Goal: Task Accomplishment & Management: Complete application form

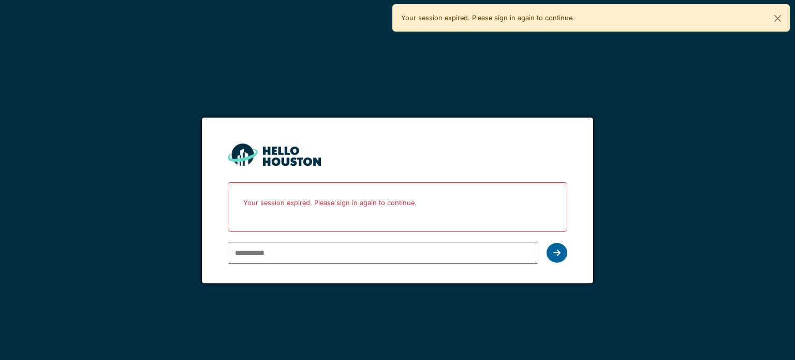
type input "**********"
click at [553, 256] on div at bounding box center [556, 253] width 21 height 20
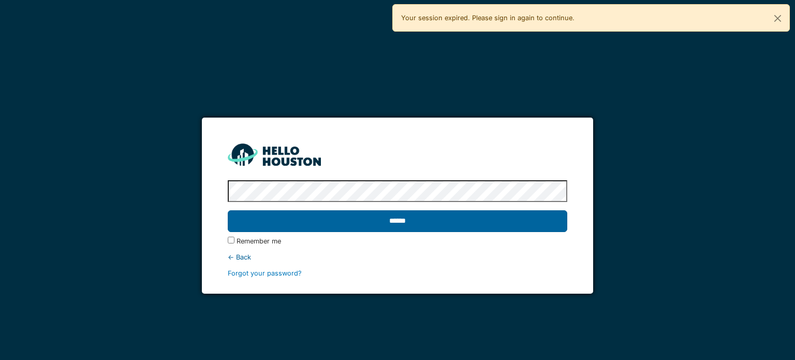
click at [501, 221] on input "******" at bounding box center [397, 221] width 339 height 22
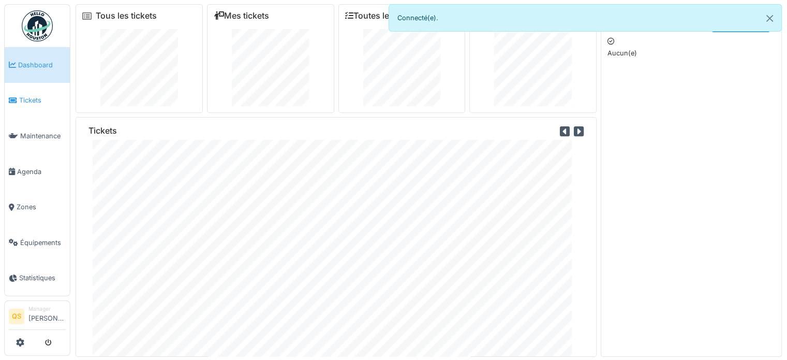
click at [31, 102] on span "Tickets" at bounding box center [42, 100] width 47 height 10
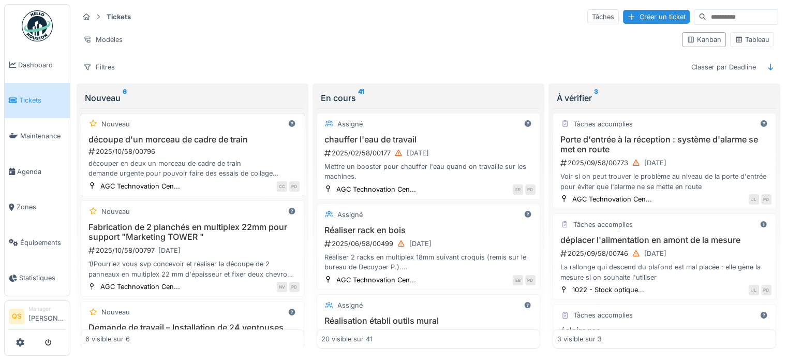
click at [196, 123] on div "Nouveau" at bounding box center [192, 123] width 214 height 13
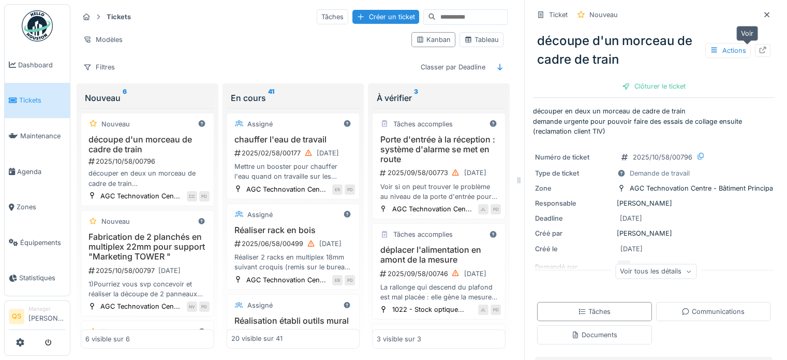
click at [759, 48] on icon at bounding box center [762, 50] width 7 height 7
click at [144, 254] on h3 "Fabrication de 2 planchés en multiplex 22mm pour support "Marketing TOWER "" at bounding box center [147, 247] width 124 height 30
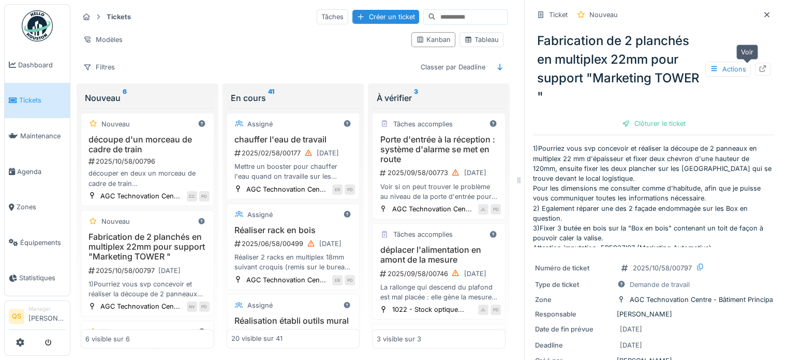
click at [758, 70] on icon at bounding box center [762, 68] width 8 height 7
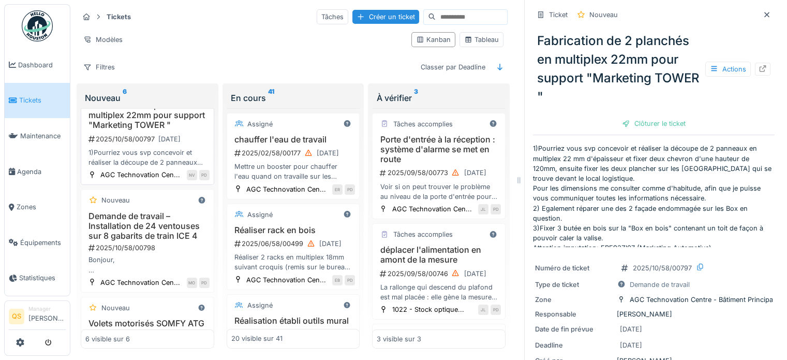
scroll to position [155, 0]
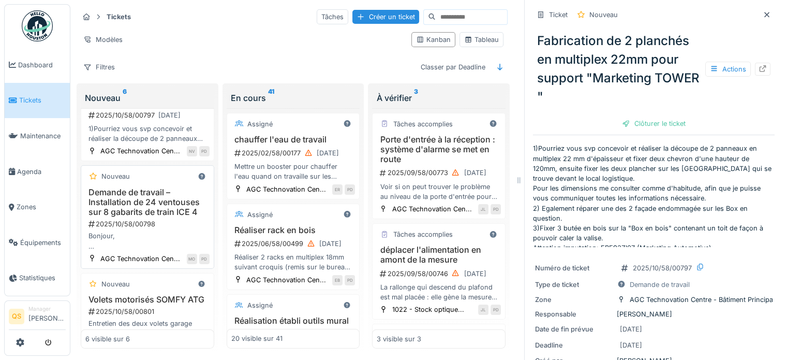
click at [118, 217] on h3 "Demande de travail – Installation de 24 ventouses sur 8 gabarits de train ICE 4" at bounding box center [147, 202] width 124 height 30
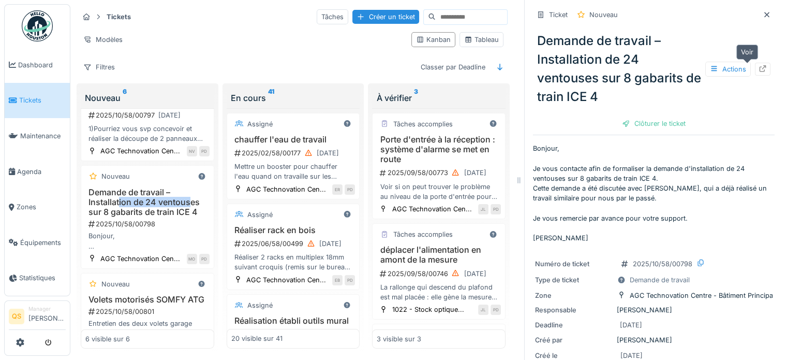
click at [758, 68] on icon at bounding box center [762, 68] width 8 height 7
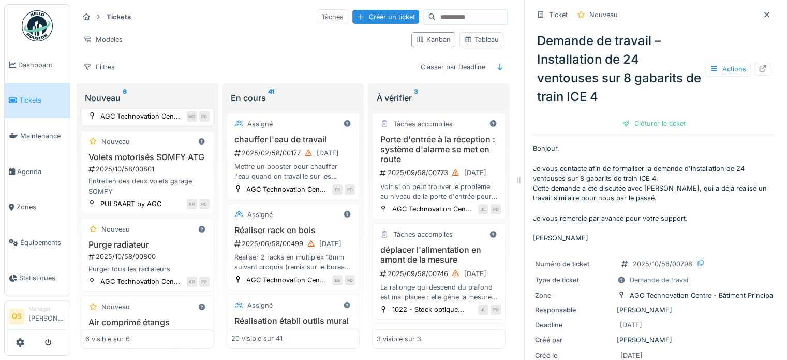
scroll to position [327, 0]
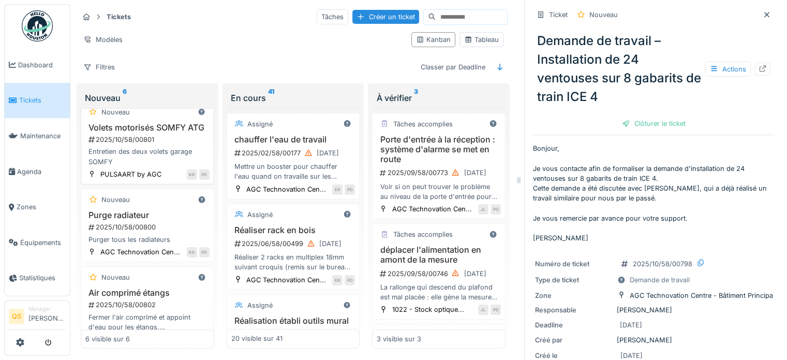
click at [139, 132] on h3 "Volets motorisés SOMFY ATG" at bounding box center [147, 128] width 124 height 10
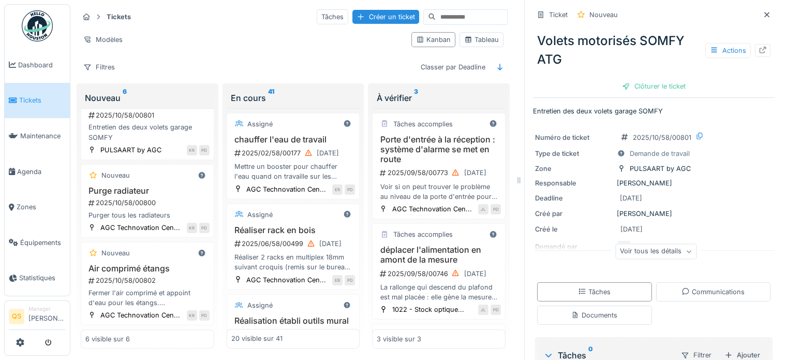
scroll to position [52, 0]
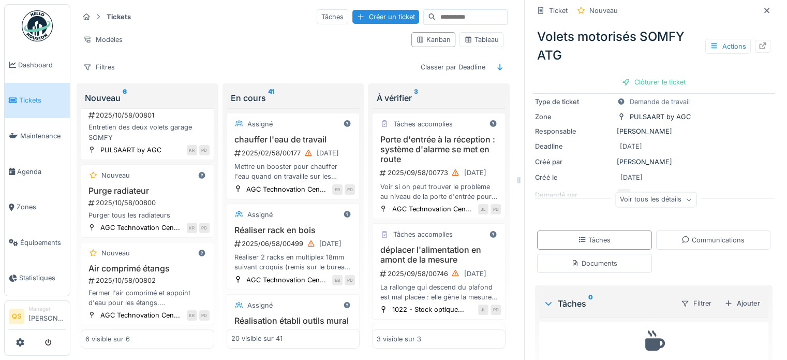
click at [644, 197] on div "Voir tous les détails" at bounding box center [655, 199] width 81 height 15
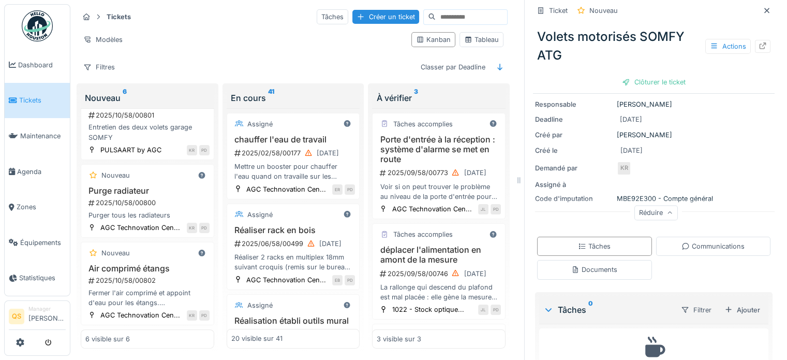
scroll to position [103, 0]
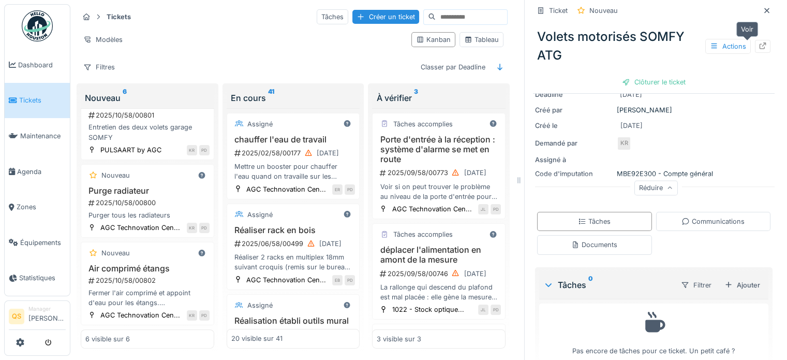
click at [758, 47] on icon at bounding box center [762, 45] width 8 height 7
click at [163, 186] on div "Purge radiateur 2025/10/58/00800 Purger tous les radiateurs" at bounding box center [147, 203] width 124 height 34
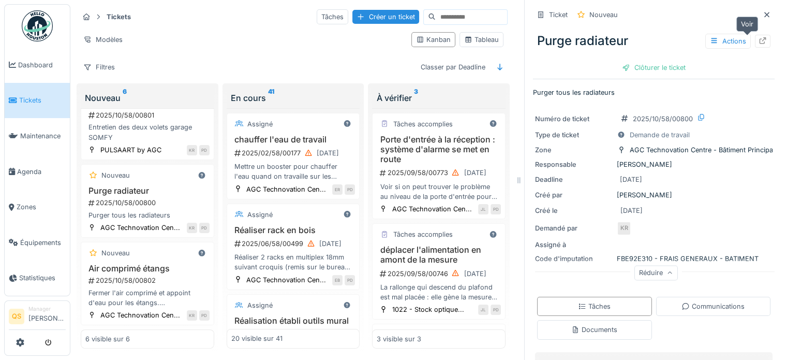
click at [759, 41] on icon at bounding box center [762, 40] width 7 height 7
click at [145, 243] on div "Nouveau Air comprimé étangs 2025/10/58/00802 Fermer l'air comprimé et appoint d…" at bounding box center [147, 283] width 133 height 83
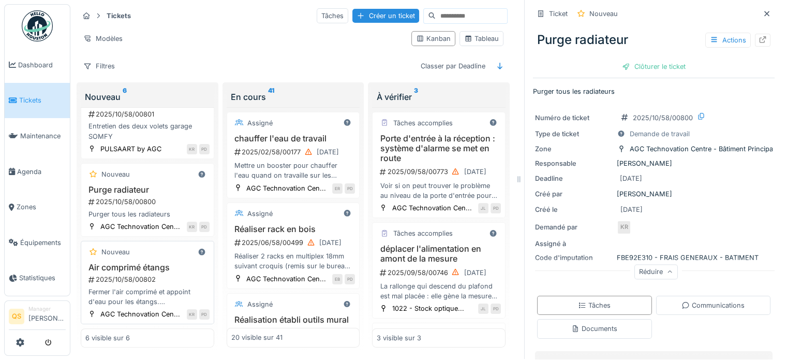
click at [137, 241] on div "Nouveau Air comprimé étangs 2025/10/58/00802 Fermer l'air comprimé et appoint d…" at bounding box center [147, 282] width 133 height 83
click at [136, 262] on h3 "Air comprimé étangs" at bounding box center [147, 267] width 124 height 10
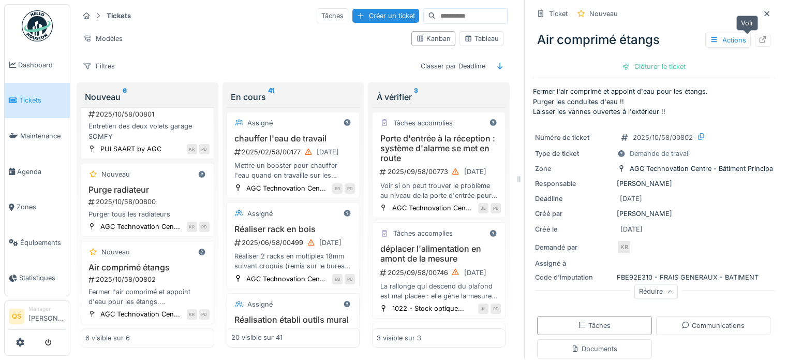
click at [759, 36] on icon at bounding box center [762, 39] width 7 height 7
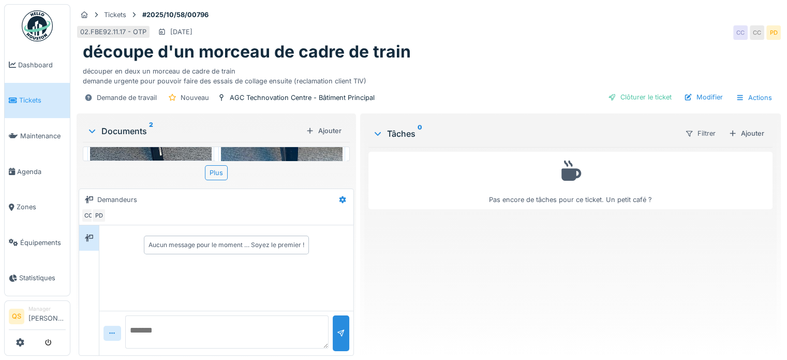
scroll to position [120, 0]
click at [165, 328] on textarea at bounding box center [226, 331] width 203 height 33
type textarea "********"
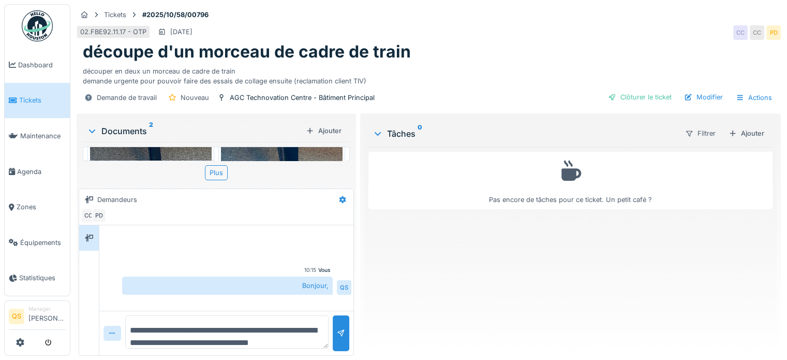
scroll to position [12, 0]
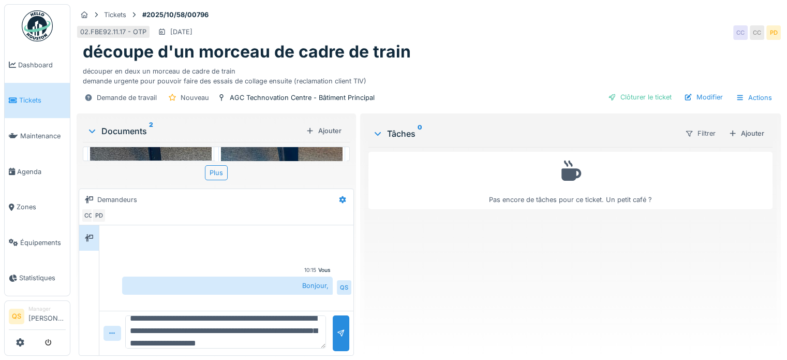
type textarea "**********"
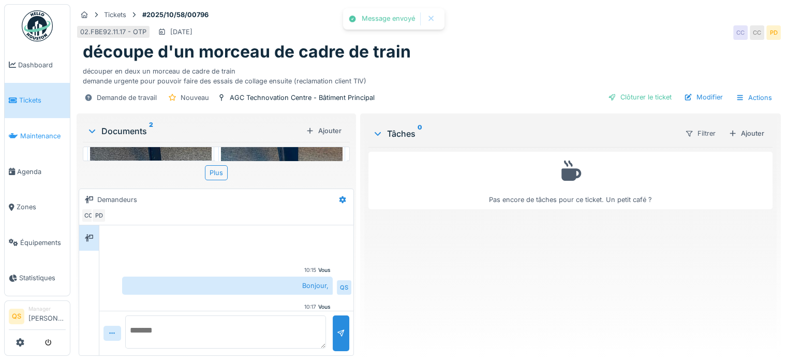
scroll to position [43, 0]
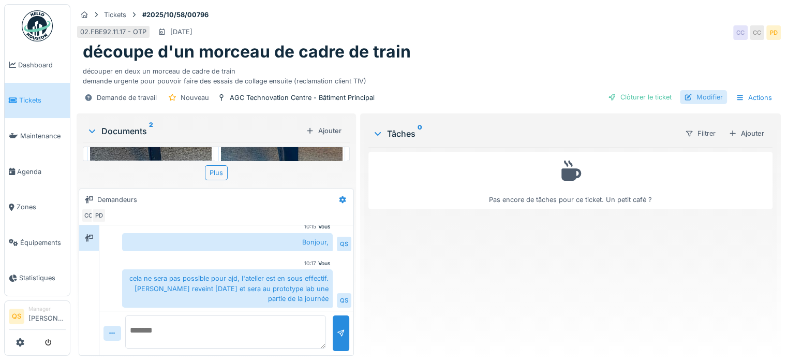
click at [701, 98] on div "Modifier" at bounding box center [703, 97] width 47 height 14
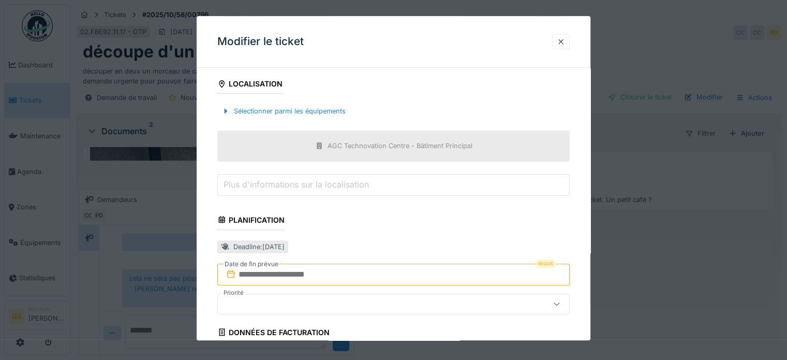
scroll to position [310, 0]
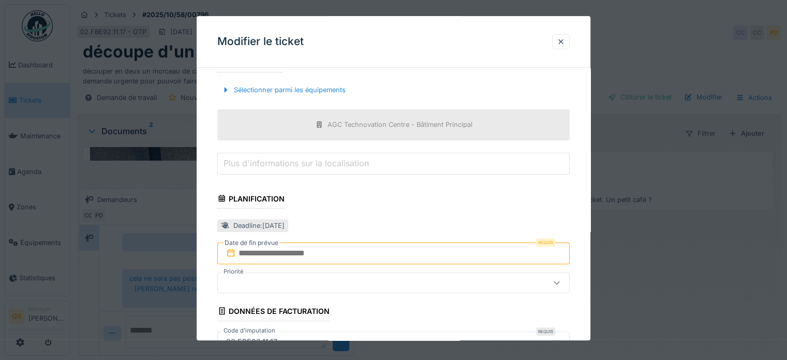
click at [283, 251] on input "text" at bounding box center [393, 253] width 352 height 22
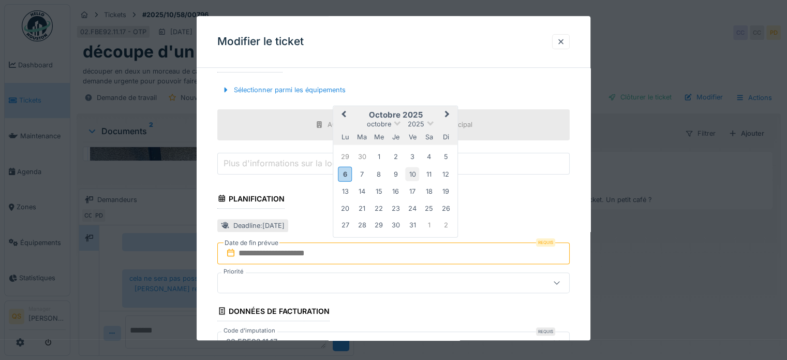
click at [411, 171] on div "10" at bounding box center [412, 174] width 14 height 14
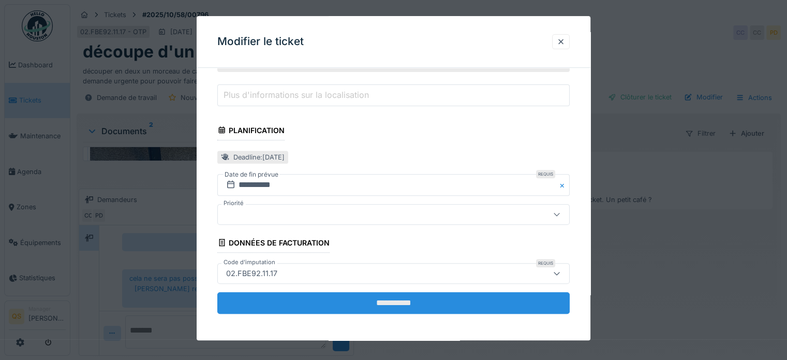
scroll to position [8, 0]
click at [346, 295] on input "**********" at bounding box center [393, 303] width 352 height 22
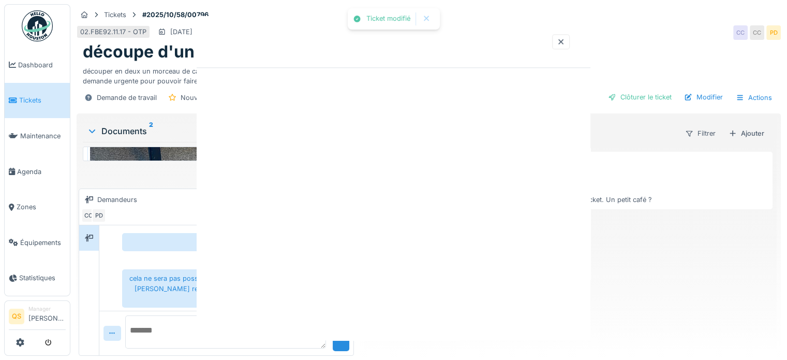
scroll to position [0, 0]
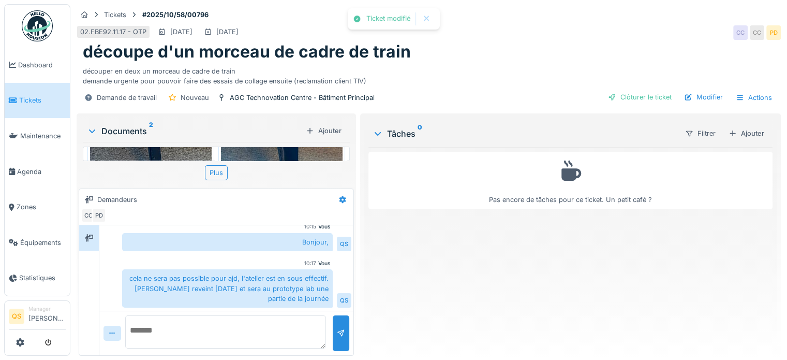
click at [754, 124] on div "Filtrer Ajouter" at bounding box center [722, 133] width 92 height 19
click at [748, 126] on div "Ajouter" at bounding box center [746, 133] width 44 height 14
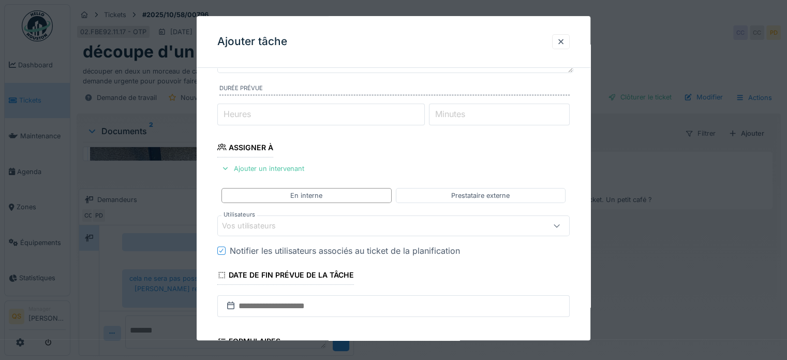
click at [285, 229] on div "Vos utilisateurs" at bounding box center [256, 225] width 68 height 11
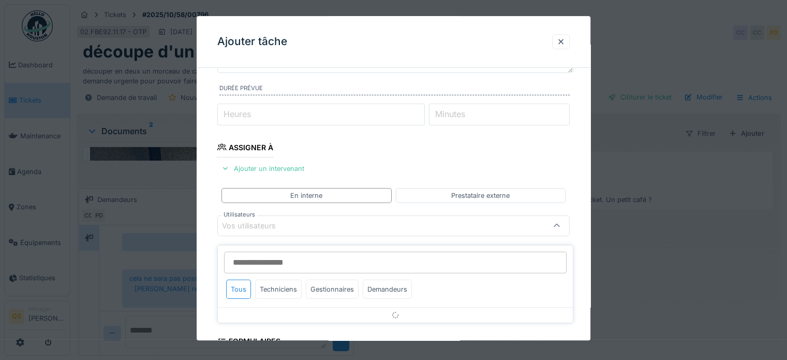
scroll to position [150, 0]
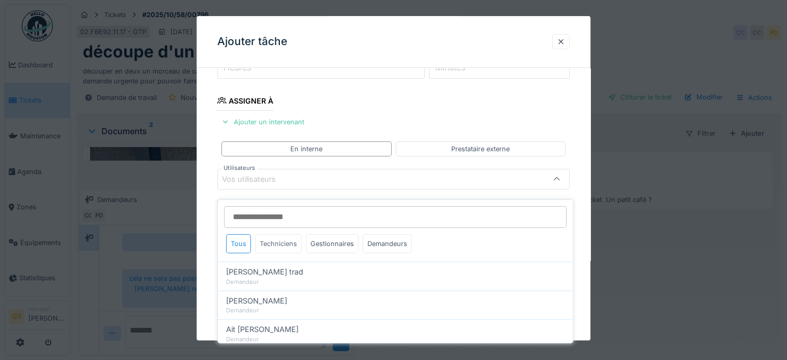
click at [287, 240] on div "Techniciens" at bounding box center [278, 243] width 47 height 19
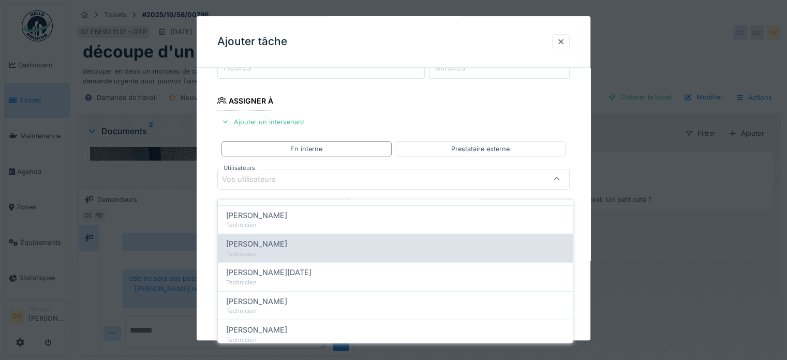
scroll to position [103, 0]
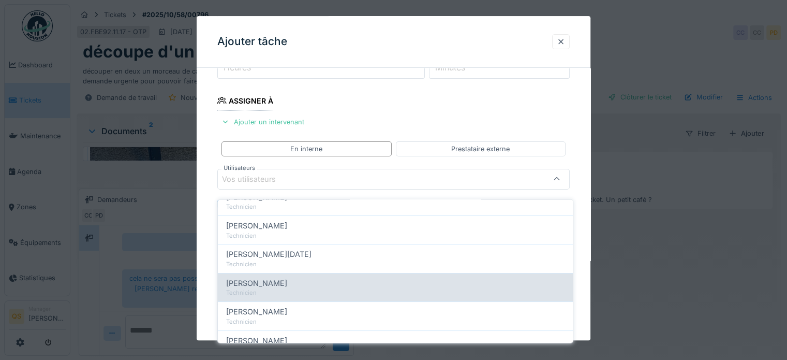
click at [291, 288] on div "Technicien" at bounding box center [395, 292] width 338 height 9
type input "****"
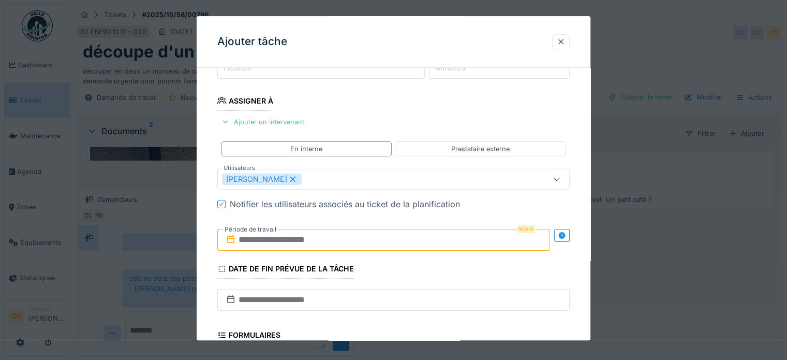
drag, startPoint x: 302, startPoint y: 25, endPoint x: 338, endPoint y: 55, distance: 46.7
click at [338, 55] on div "Ajouter tâche" at bounding box center [394, 42] width 394 height 52
click at [296, 242] on input "text" at bounding box center [383, 240] width 333 height 22
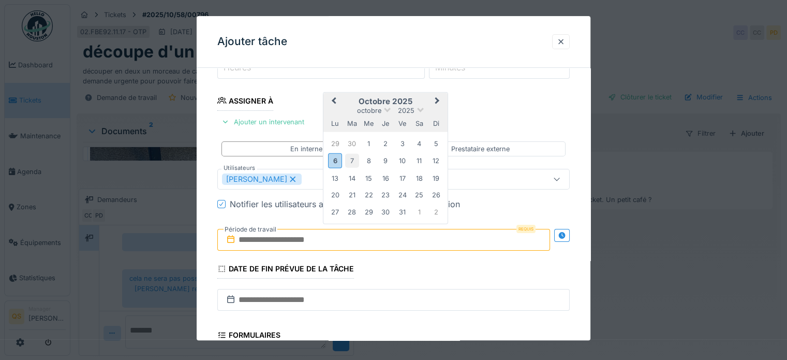
click at [356, 157] on div "7" at bounding box center [352, 161] width 14 height 14
click at [386, 159] on div "9" at bounding box center [386, 161] width 14 height 14
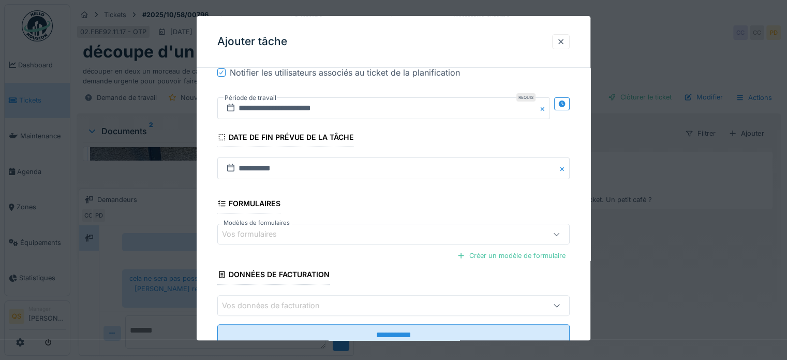
scroll to position [305, 0]
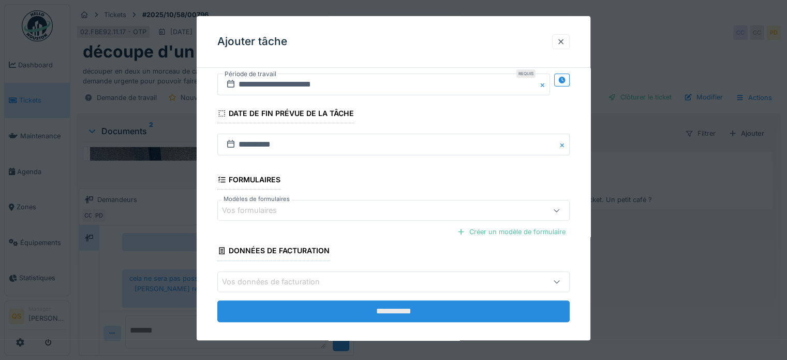
click at [332, 302] on input "**********" at bounding box center [393, 311] width 352 height 22
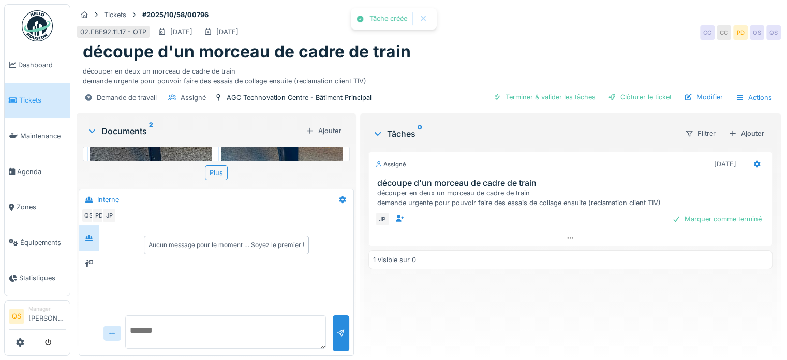
scroll to position [0, 0]
click at [168, 155] on img at bounding box center [151, 119] width 122 height 162
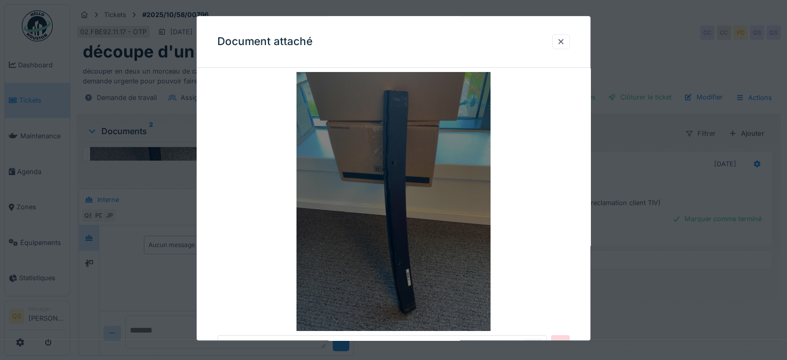
scroll to position [52, 0]
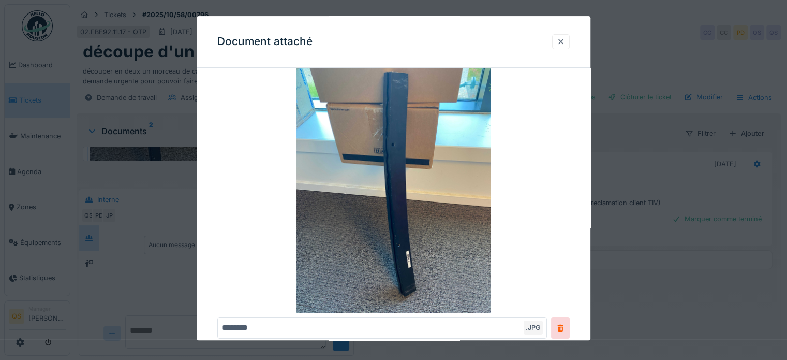
click at [565, 39] on div at bounding box center [561, 42] width 8 height 10
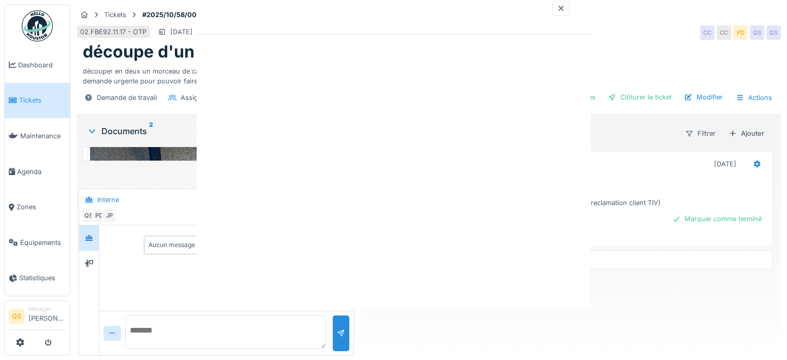
scroll to position [0, 0]
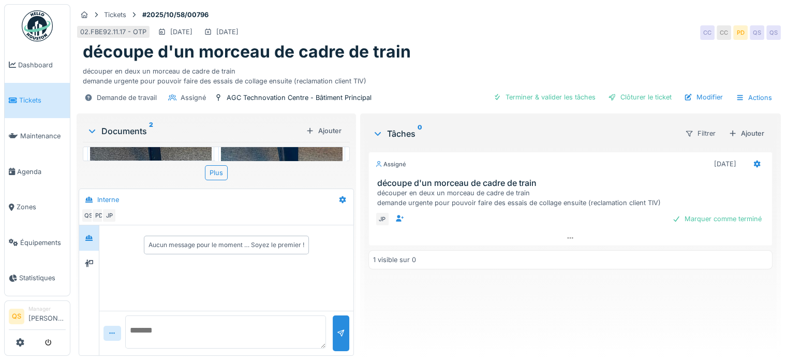
click at [235, 155] on img at bounding box center [282, 119] width 122 height 162
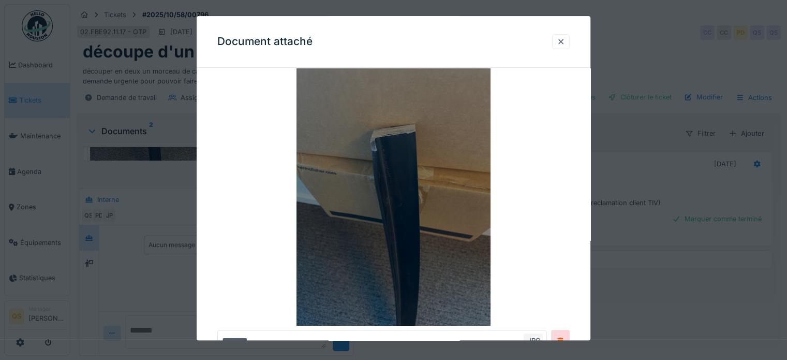
scroll to position [34, 0]
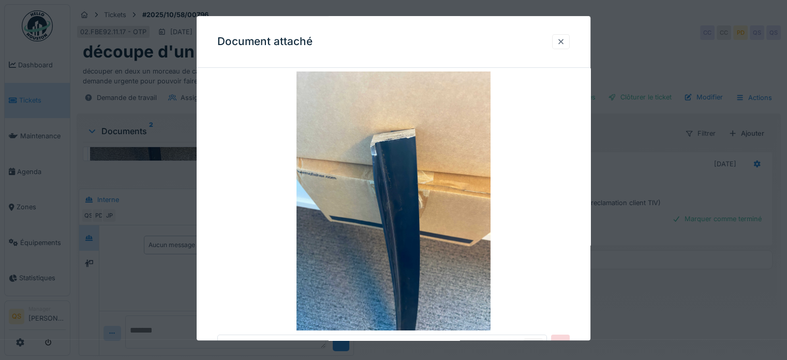
click at [565, 40] on div at bounding box center [561, 42] width 8 height 10
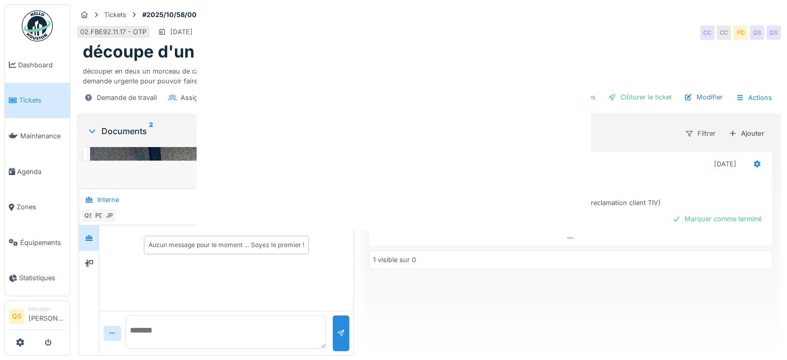
scroll to position [0, 0]
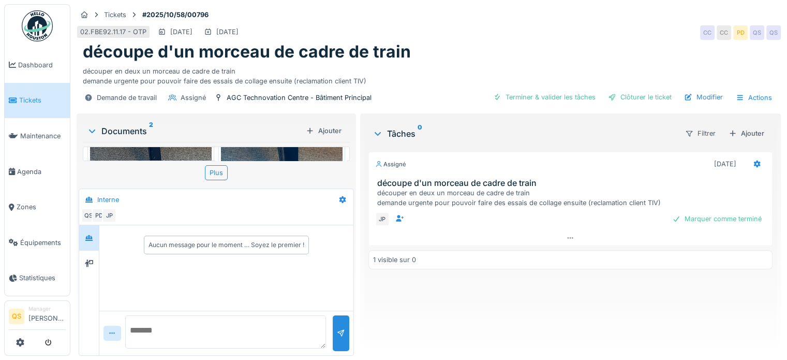
click at [159, 327] on textarea at bounding box center [225, 331] width 201 height 33
type textarea "*"
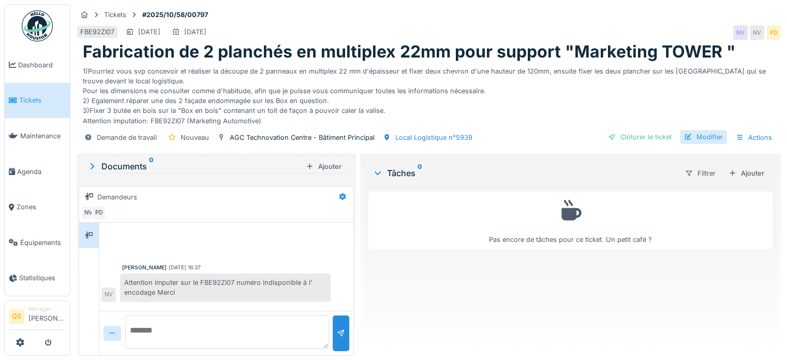
click at [692, 136] on div "Modifier" at bounding box center [703, 137] width 47 height 14
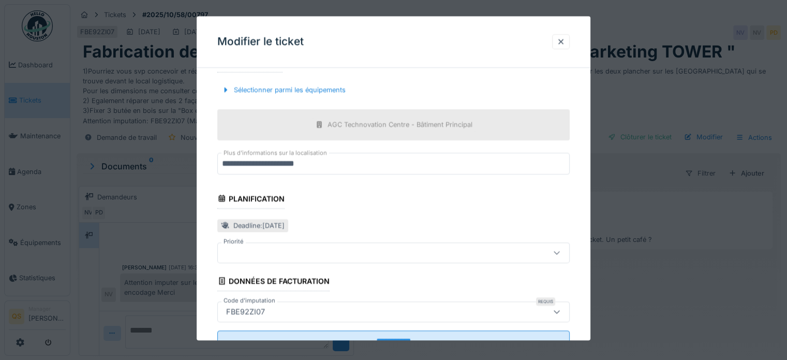
click at [306, 251] on div at bounding box center [372, 252] width 300 height 11
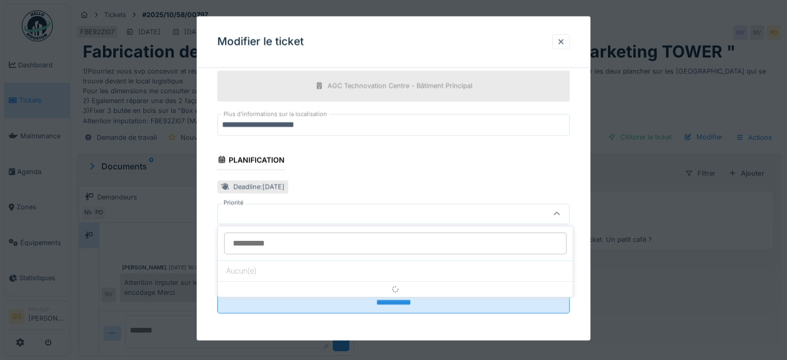
click at [259, 212] on div at bounding box center [372, 213] width 300 height 11
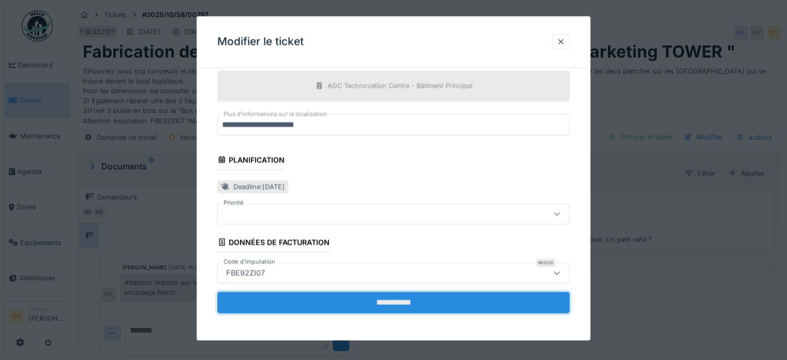
click at [331, 302] on input "**********" at bounding box center [393, 302] width 352 height 22
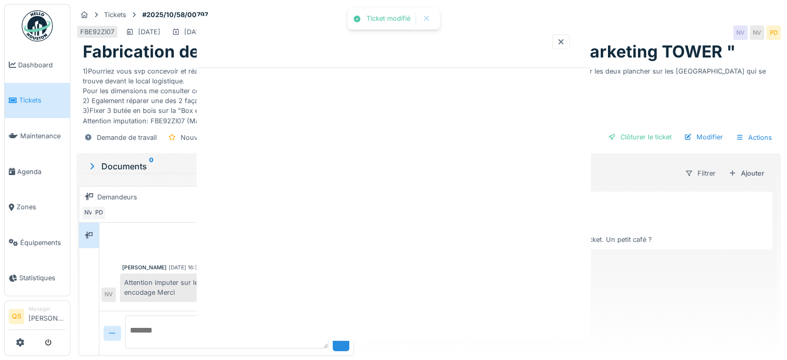
scroll to position [0, 0]
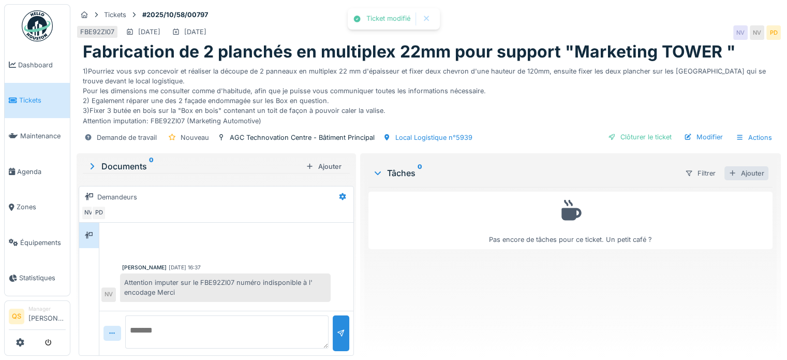
click at [741, 166] on div "Ajouter" at bounding box center [746, 173] width 44 height 14
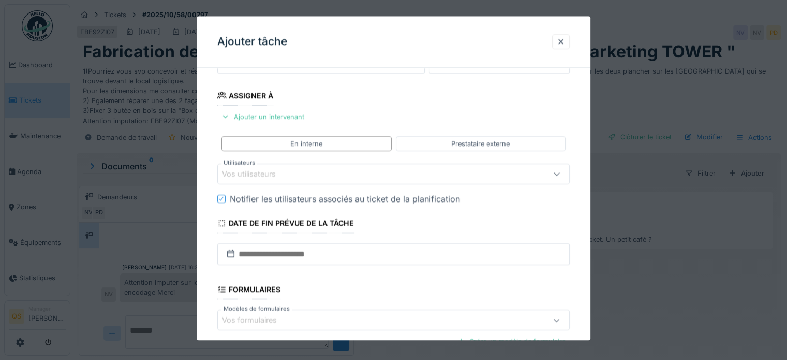
click at [293, 171] on div "Vos utilisateurs" at bounding box center [372, 173] width 300 height 11
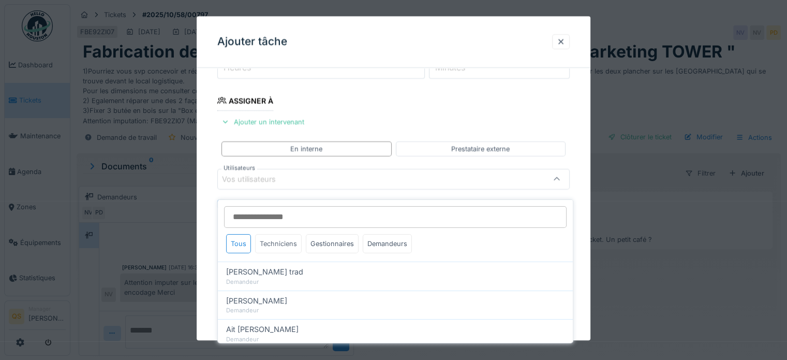
click at [273, 235] on div "Techniciens" at bounding box center [278, 243] width 47 height 19
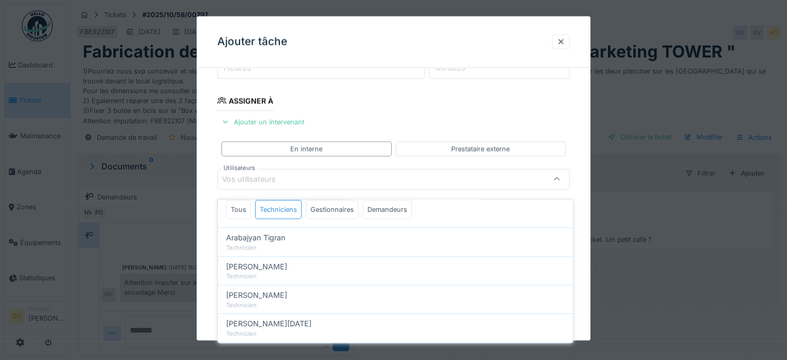
scroll to position [52, 0]
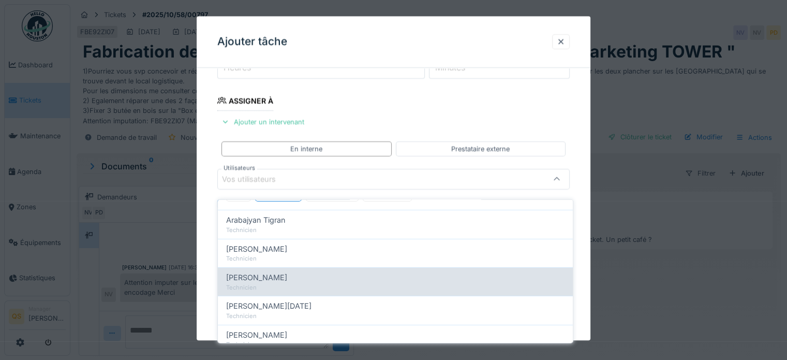
click at [277, 282] on div "Technicien" at bounding box center [395, 286] width 338 height 9
type input "****"
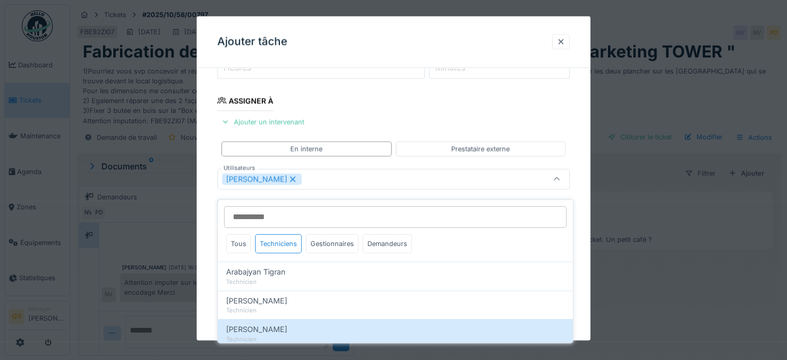
click at [205, 213] on div "**********" at bounding box center [394, 216] width 394 height 580
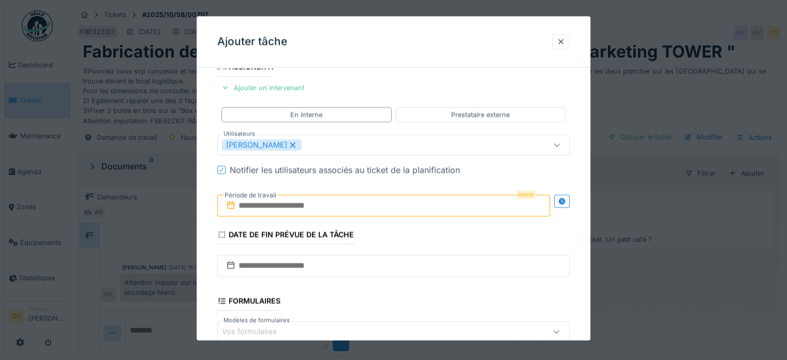
scroll to position [253, 0]
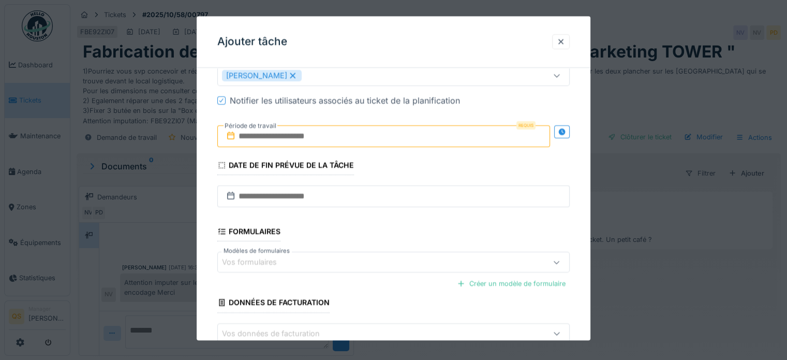
click at [348, 143] on input "text" at bounding box center [383, 136] width 333 height 22
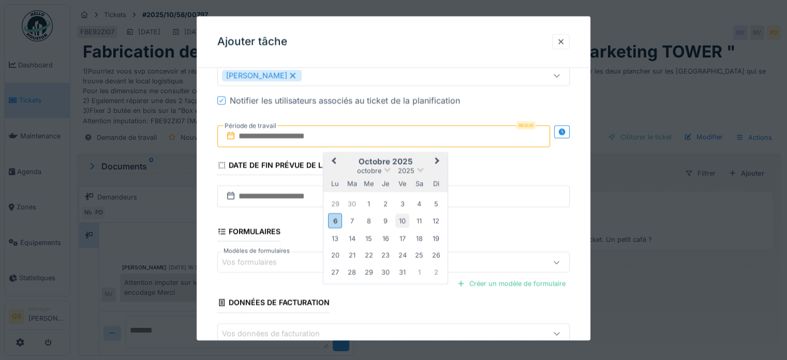
click at [397, 222] on div "10" at bounding box center [402, 221] width 14 height 14
click at [370, 221] on div "8" at bounding box center [369, 221] width 14 height 14
click at [401, 221] on div "10" at bounding box center [402, 221] width 14 height 14
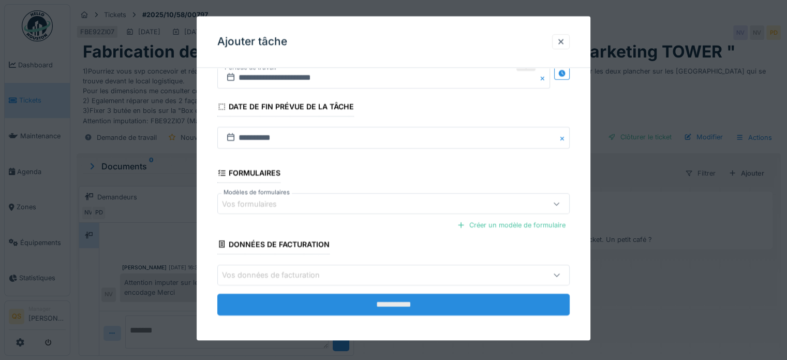
scroll to position [314, 0]
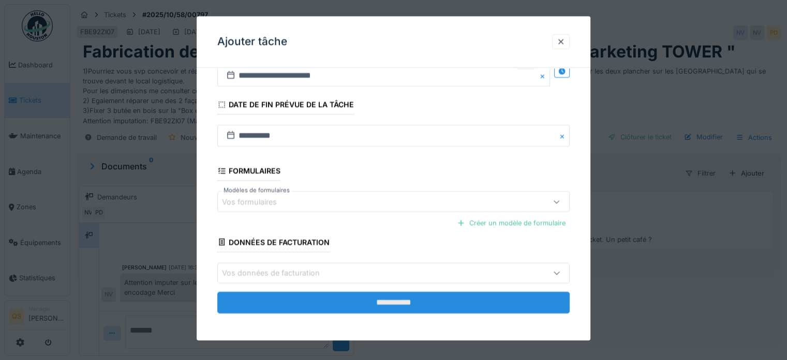
click at [274, 292] on input "**********" at bounding box center [393, 302] width 352 height 22
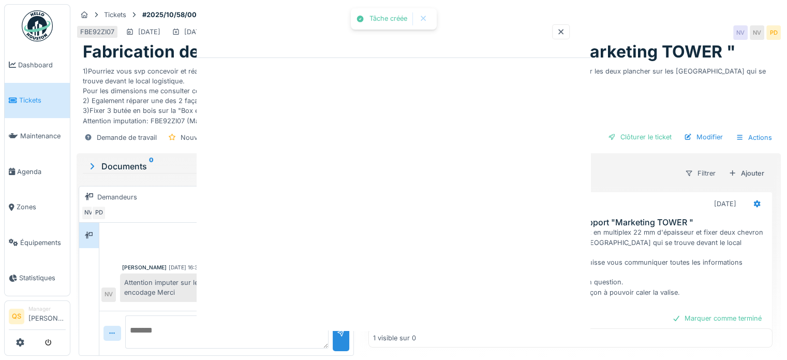
scroll to position [0, 0]
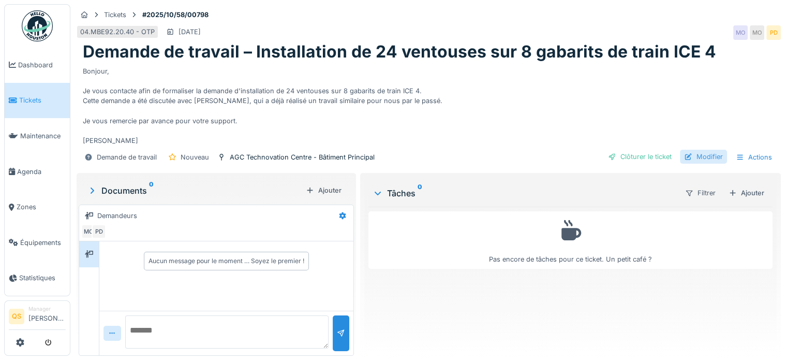
click at [708, 155] on div "Modifier" at bounding box center [703, 157] width 47 height 14
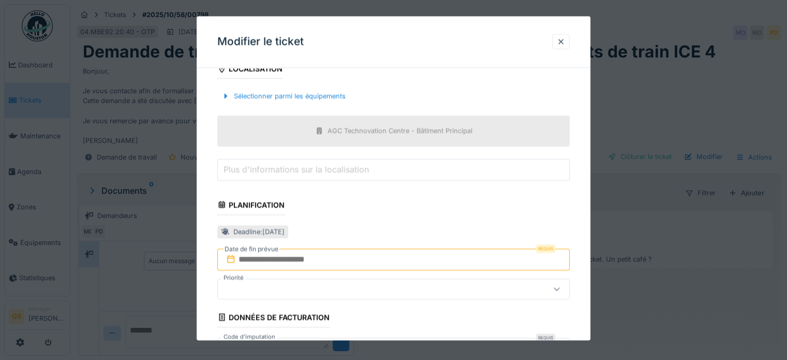
scroll to position [310, 0]
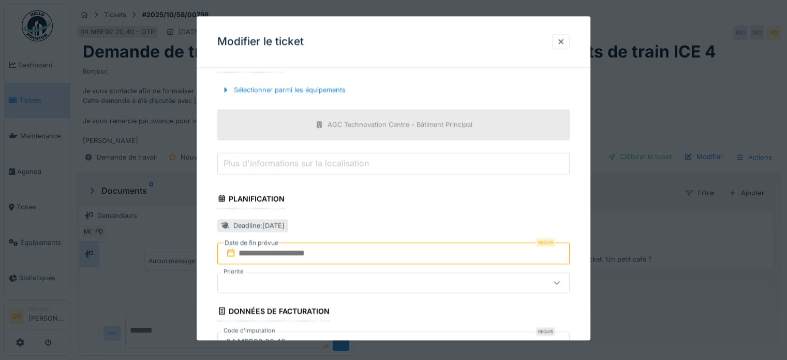
click at [312, 250] on input "text" at bounding box center [393, 253] width 352 height 22
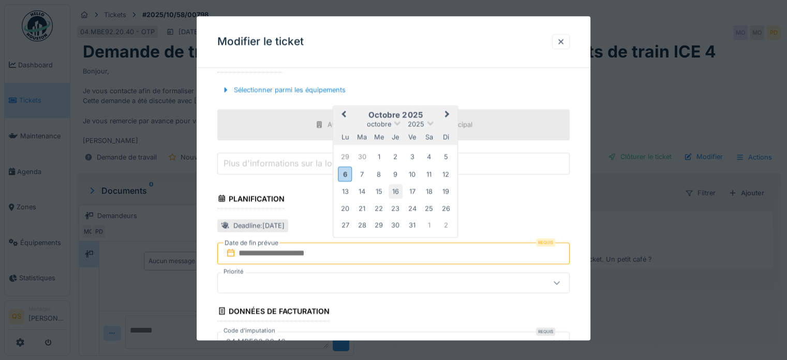
click at [395, 188] on div "16" at bounding box center [396, 191] width 14 height 14
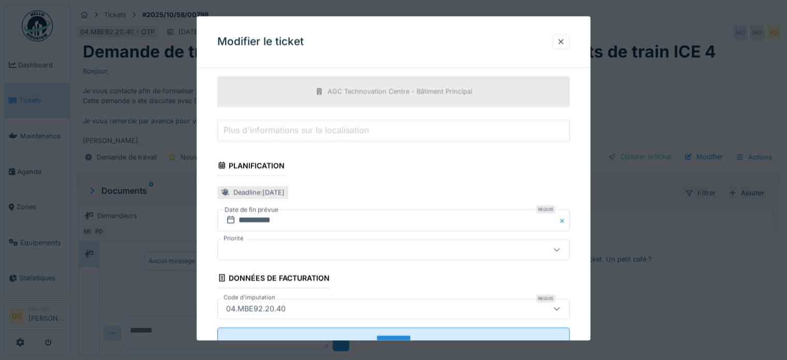
scroll to position [379, 0]
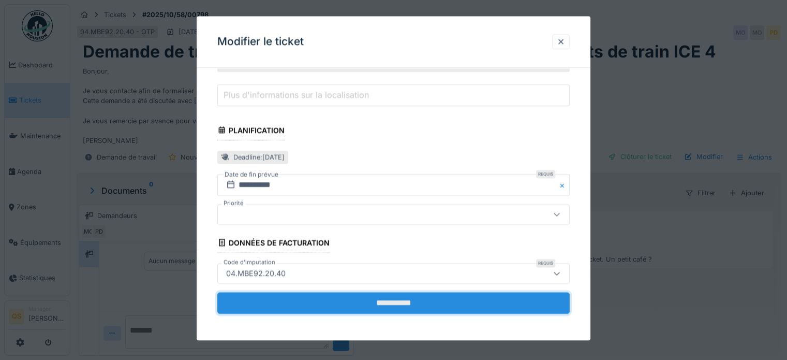
click at [369, 302] on input "**********" at bounding box center [393, 303] width 352 height 22
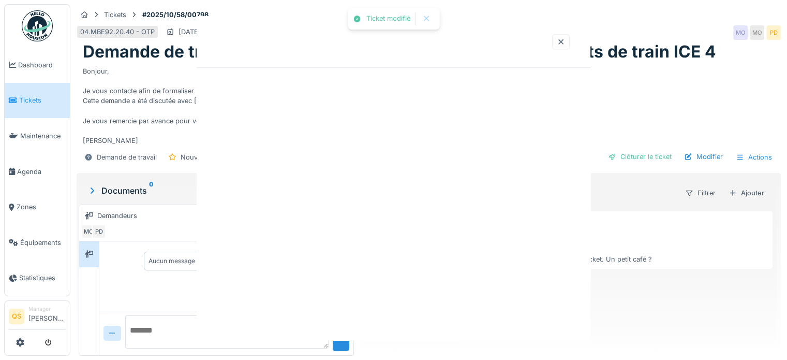
scroll to position [0, 0]
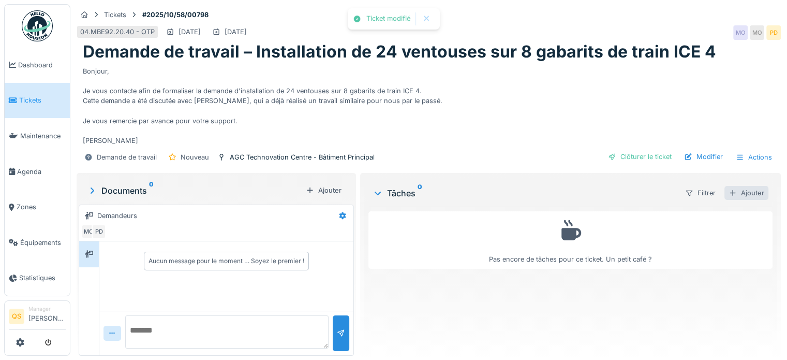
click at [742, 192] on div "Ajouter" at bounding box center [746, 193] width 44 height 14
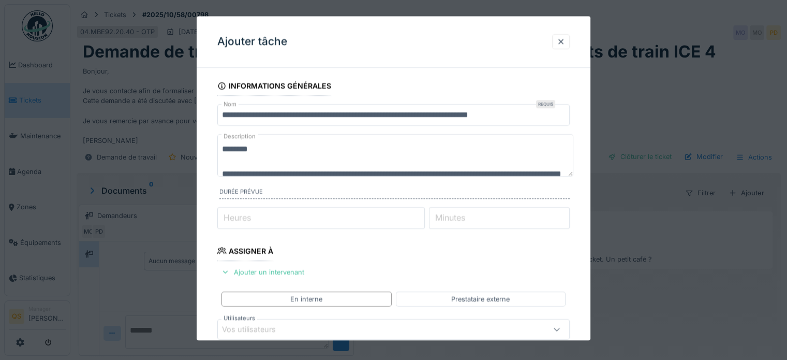
scroll to position [52, 0]
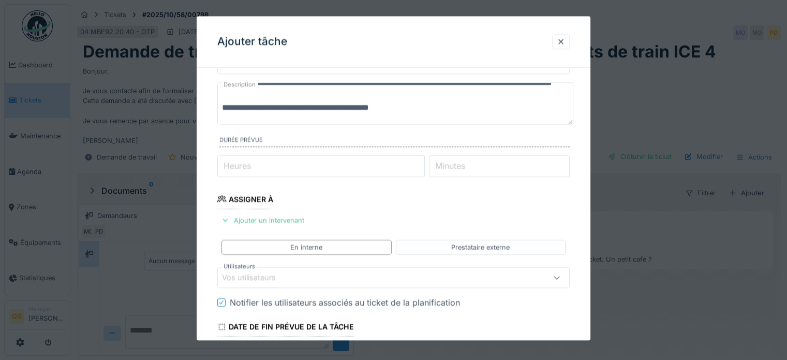
click at [288, 277] on div "Vos utilisateurs" at bounding box center [256, 277] width 68 height 11
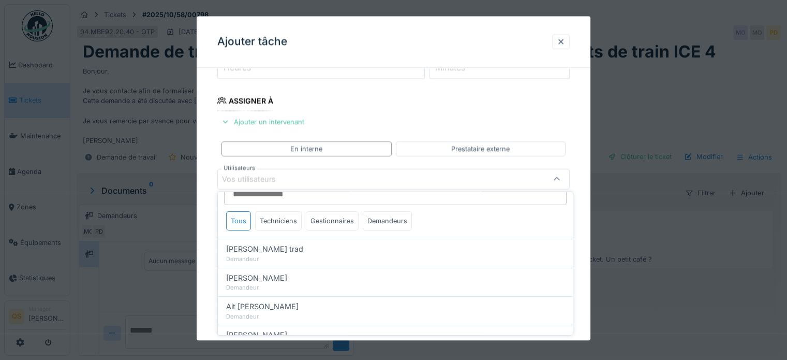
scroll to position [0, 0]
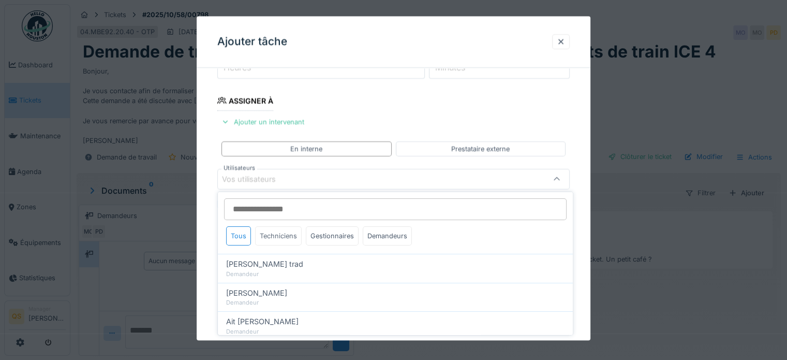
click at [284, 236] on div "Techniciens" at bounding box center [278, 235] width 47 height 19
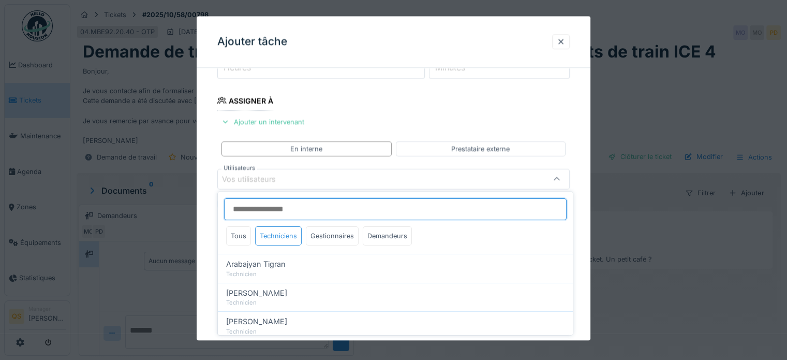
scroll to position [103, 0]
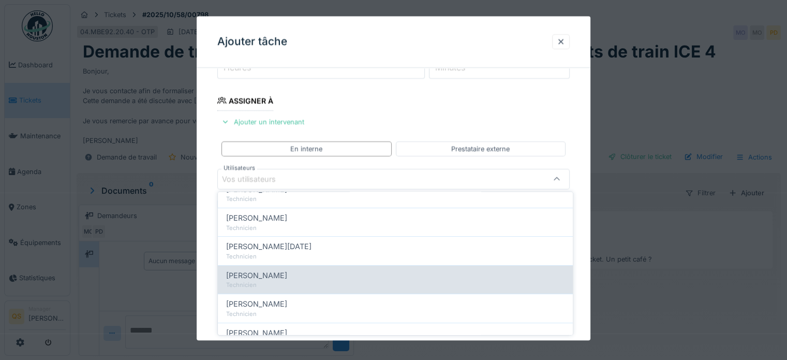
click at [280, 283] on div "Technicien" at bounding box center [395, 284] width 338 height 9
type input "****"
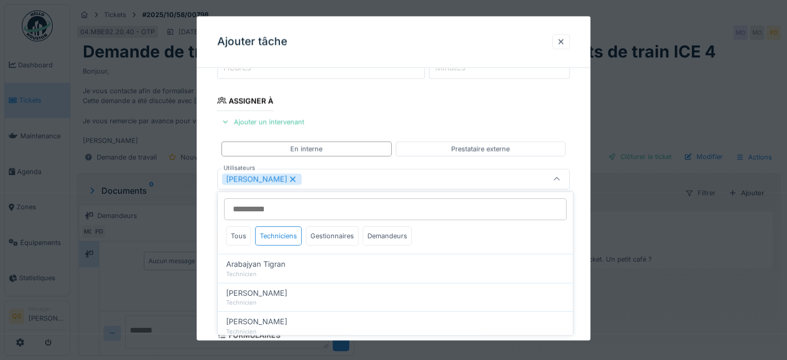
click at [211, 240] on div "**********" at bounding box center [394, 216] width 394 height 580
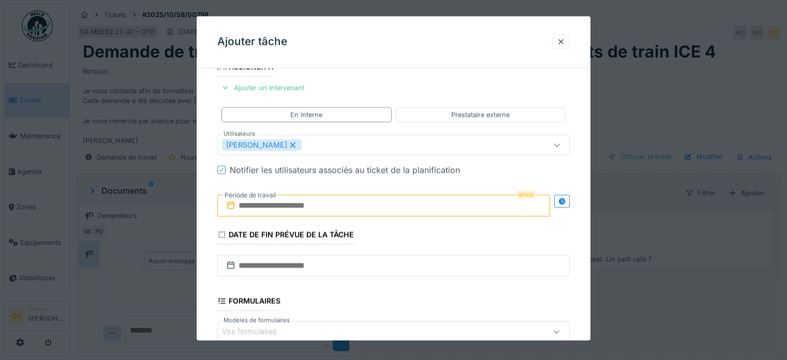
scroll to position [202, 0]
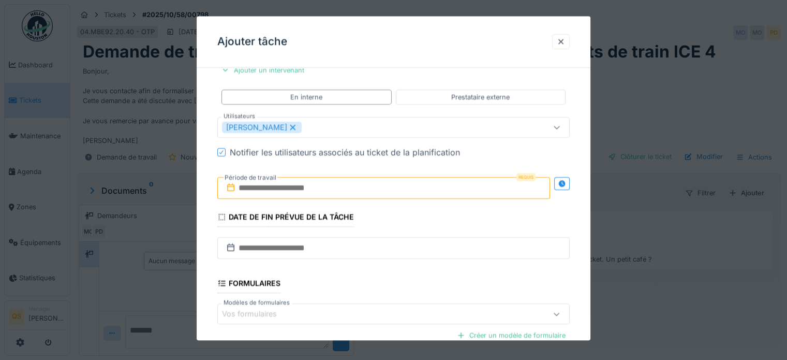
click at [282, 192] on input "text" at bounding box center [383, 188] width 333 height 22
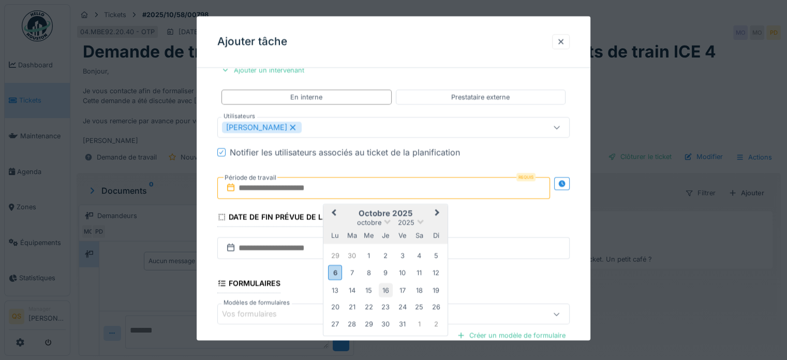
click at [391, 288] on div "16" at bounding box center [386, 290] width 14 height 14
click at [207, 256] on div "**********" at bounding box center [394, 164] width 394 height 580
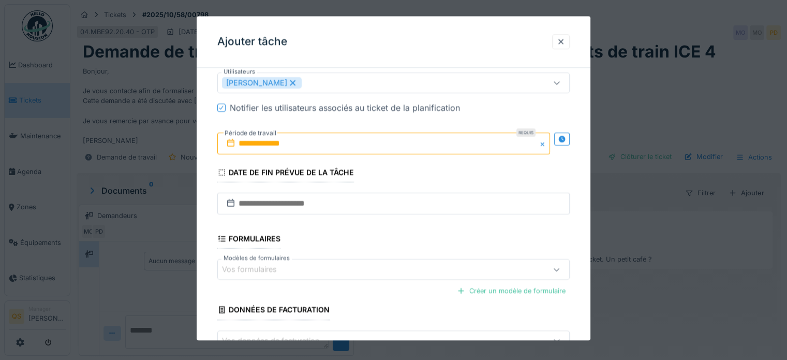
scroll to position [305, 0]
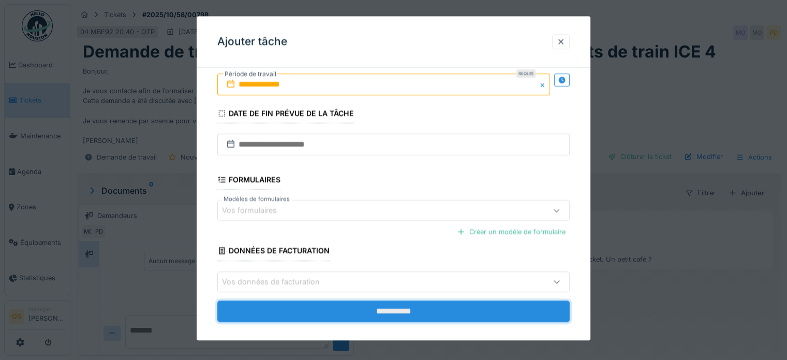
click at [404, 311] on input "**********" at bounding box center [393, 311] width 352 height 22
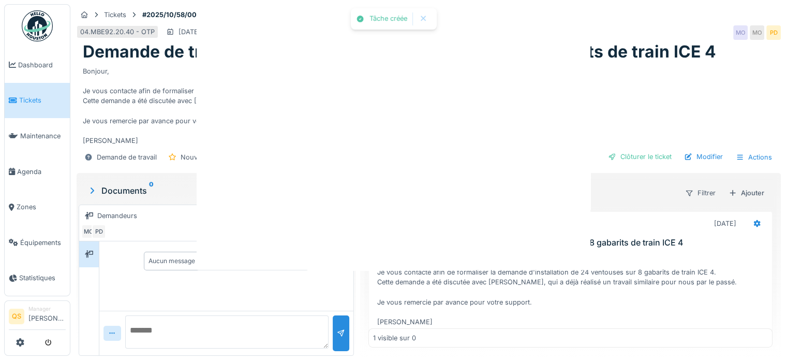
scroll to position [0, 0]
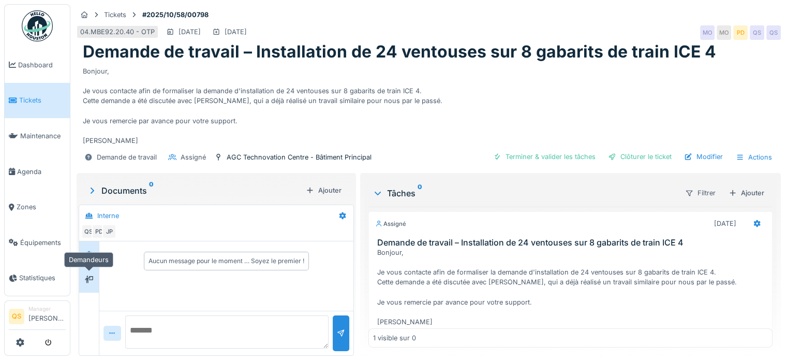
click at [86, 279] on icon at bounding box center [89, 279] width 8 height 7
click at [149, 323] on textarea at bounding box center [226, 331] width 203 height 33
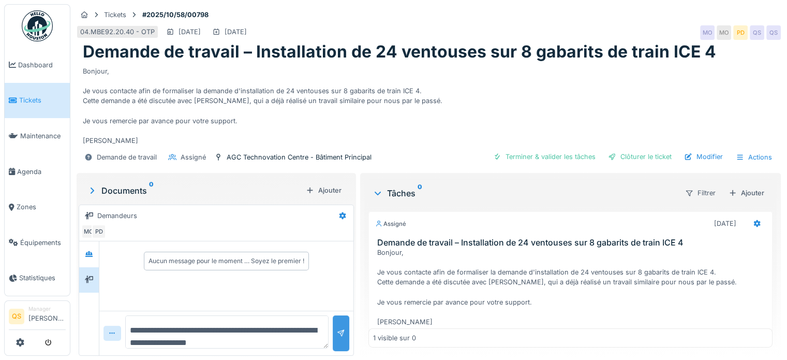
type textarea "**********"
click at [339, 335] on div at bounding box center [341, 333] width 8 height 10
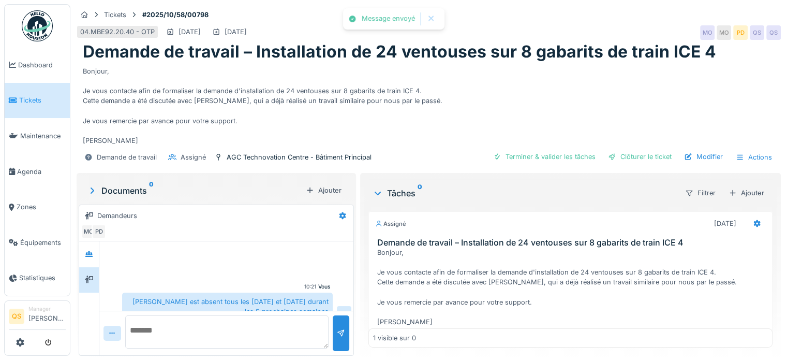
scroll to position [12, 0]
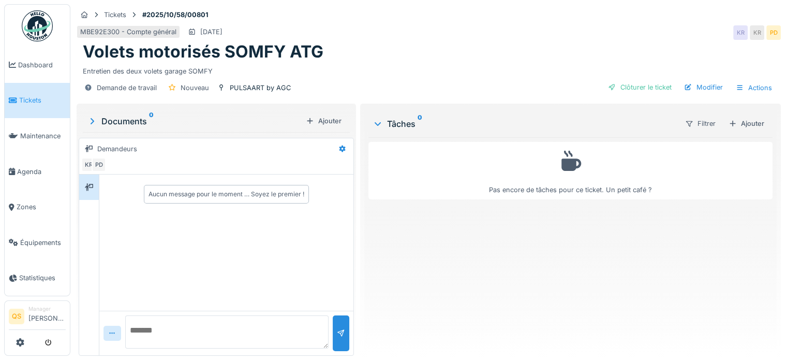
click at [24, 92] on link "Tickets" at bounding box center [37, 101] width 65 height 36
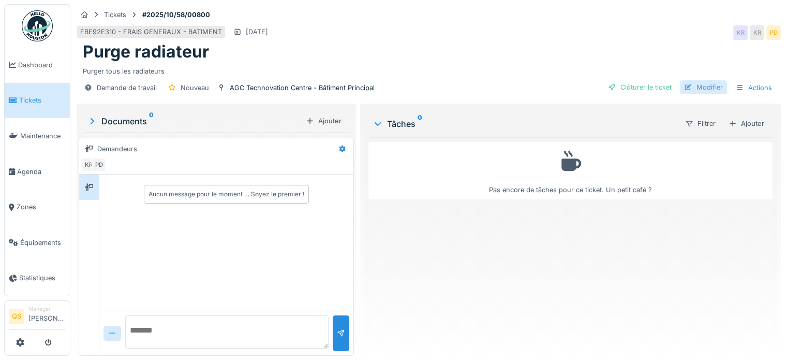
click at [698, 87] on div "Modifier" at bounding box center [703, 87] width 47 height 14
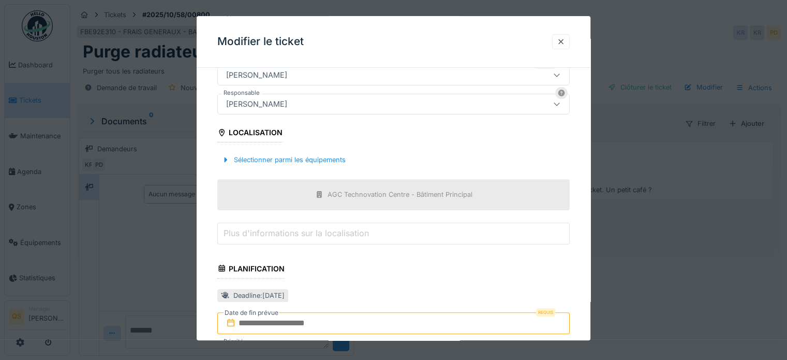
scroll to position [259, 0]
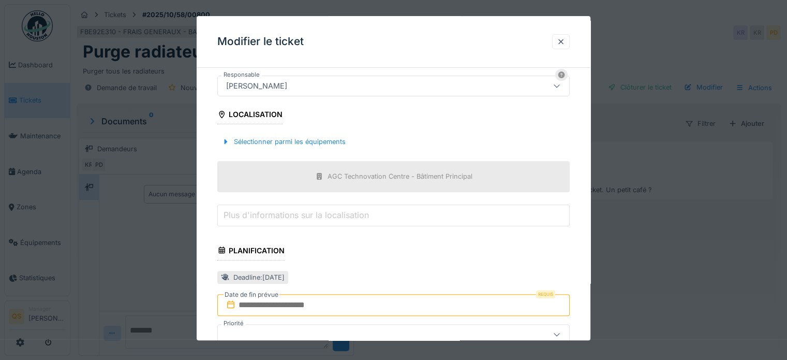
click at [278, 305] on input "text" at bounding box center [393, 305] width 352 height 22
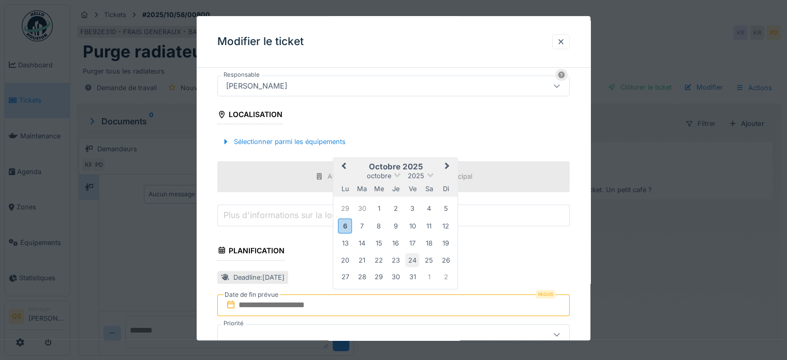
click at [415, 258] on div "24" at bounding box center [412, 260] width 14 height 14
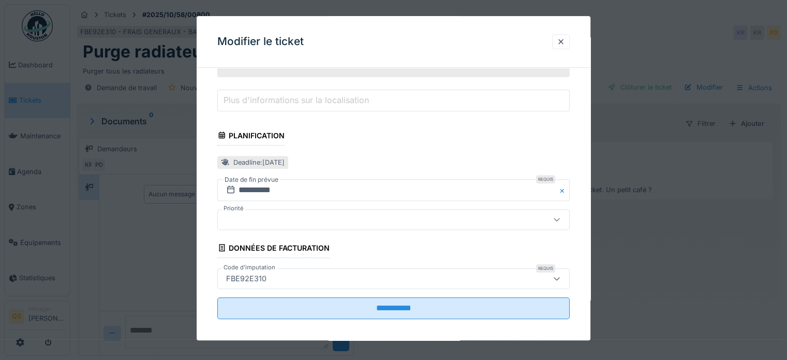
scroll to position [379, 0]
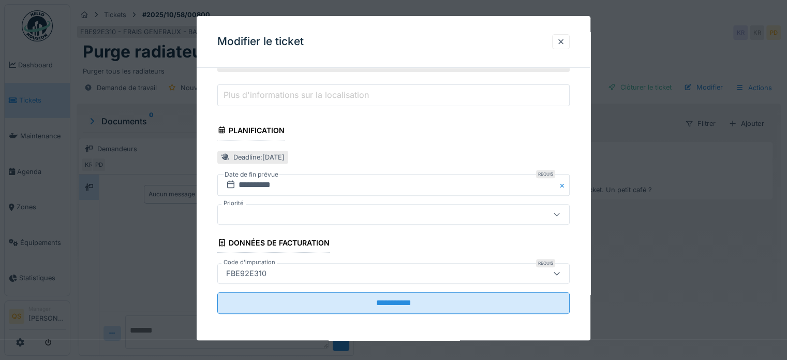
click at [371, 299] on input "**********" at bounding box center [393, 303] width 352 height 22
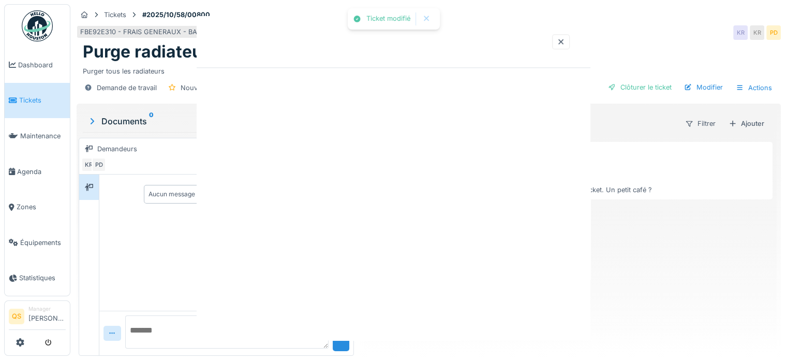
scroll to position [0, 0]
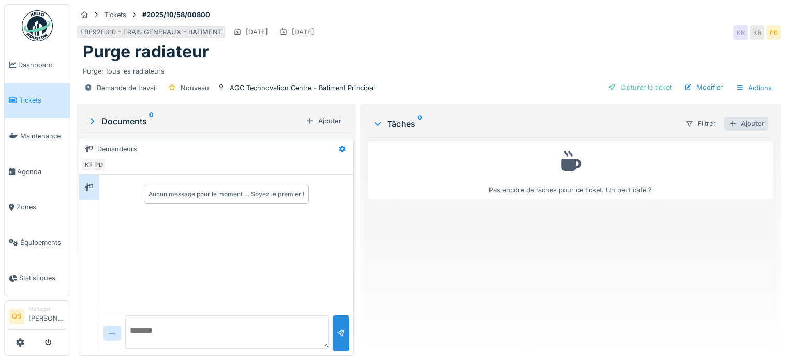
click at [741, 122] on div "Ajouter" at bounding box center [746, 123] width 44 height 14
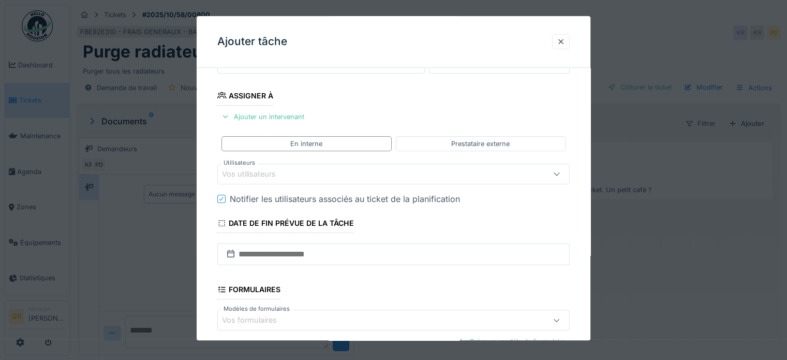
click at [265, 169] on div "Vos utilisateurs" at bounding box center [256, 174] width 68 height 11
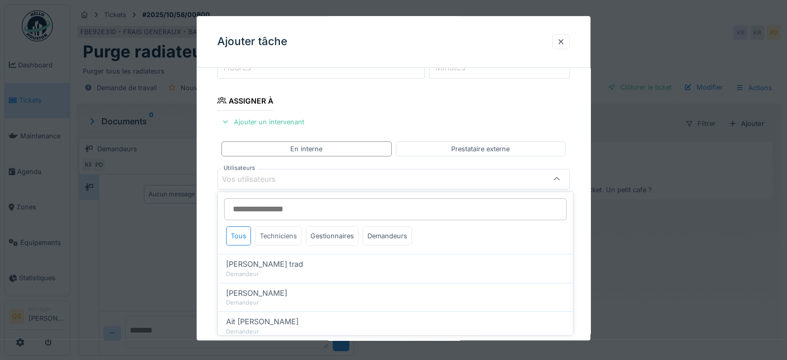
click at [277, 240] on div "Techniciens" at bounding box center [278, 235] width 47 height 19
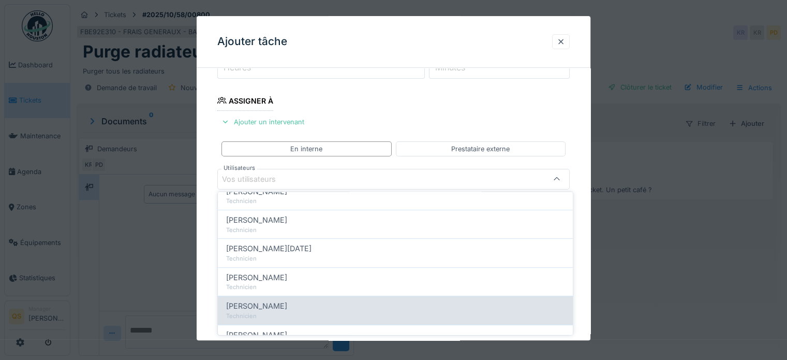
scroll to position [85, 0]
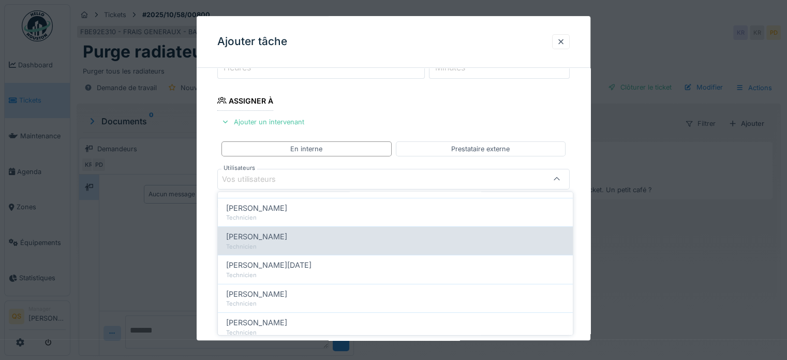
click at [285, 244] on div "Technicien" at bounding box center [395, 246] width 338 height 9
type input "****"
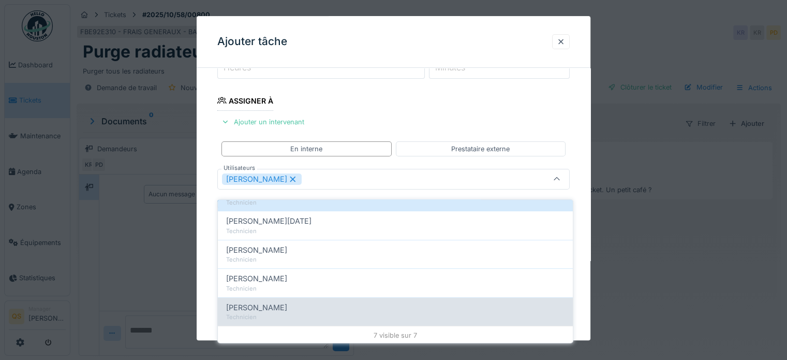
scroll to position [8, 0]
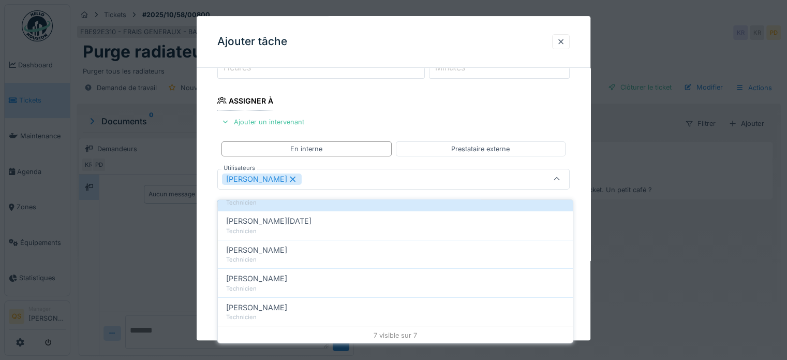
click at [205, 280] on div "**********" at bounding box center [394, 216] width 394 height 580
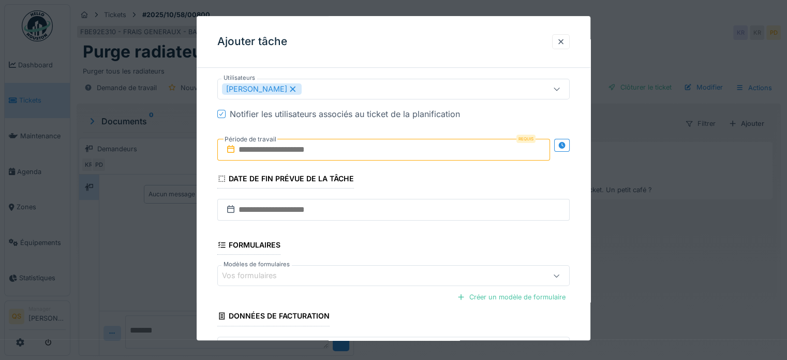
scroll to position [305, 0]
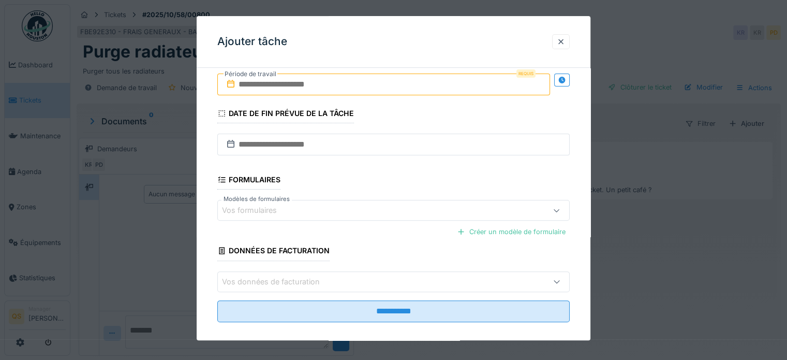
click at [296, 83] on input "text" at bounding box center [383, 84] width 333 height 22
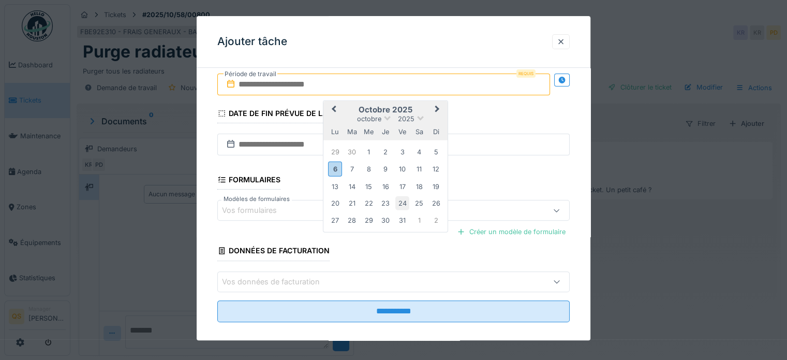
click at [401, 198] on div "24" at bounding box center [402, 203] width 14 height 14
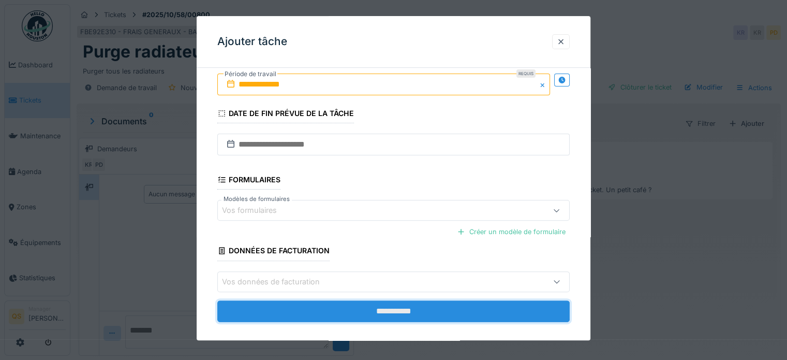
click at [402, 308] on input "**********" at bounding box center [393, 311] width 352 height 22
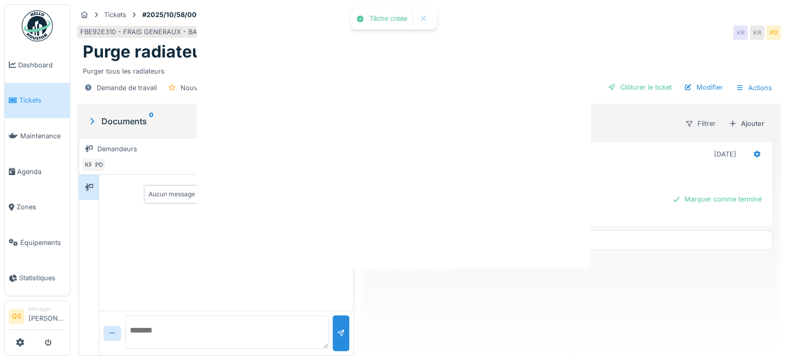
scroll to position [0, 0]
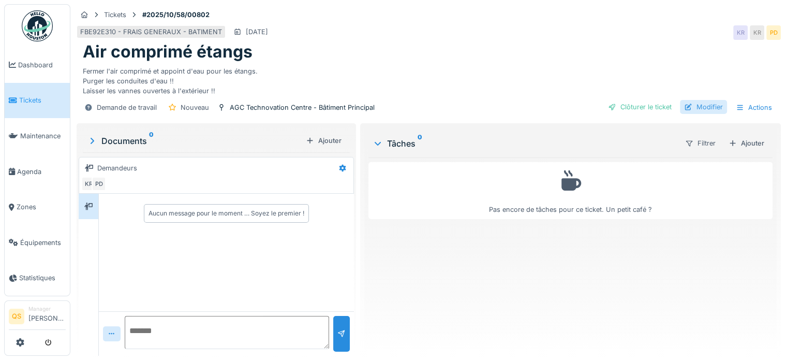
click at [704, 105] on div "Modifier" at bounding box center [703, 107] width 47 height 14
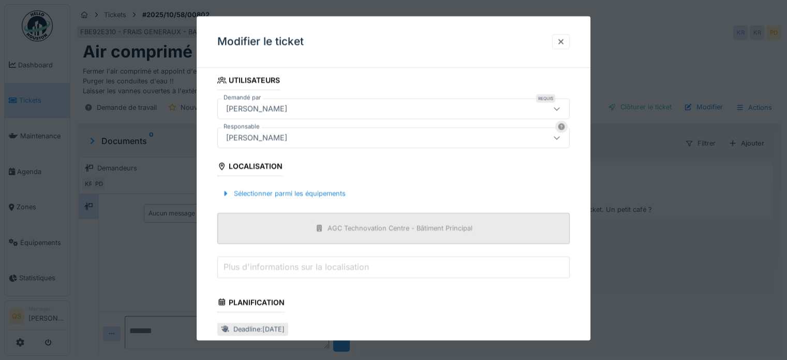
scroll to position [310, 0]
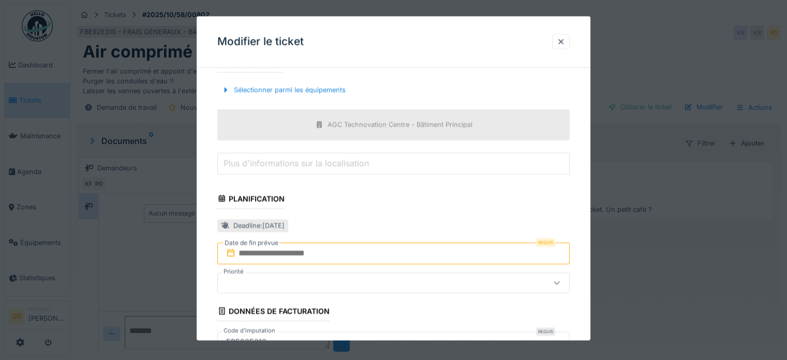
click at [313, 256] on input "text" at bounding box center [393, 253] width 352 height 22
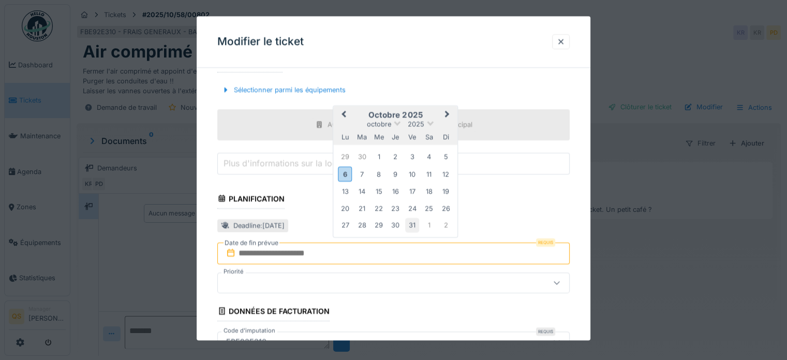
click at [410, 224] on div "31" at bounding box center [412, 225] width 14 height 14
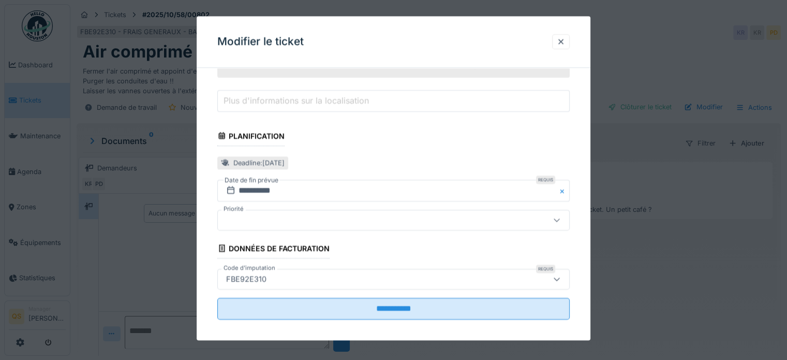
scroll to position [379, 0]
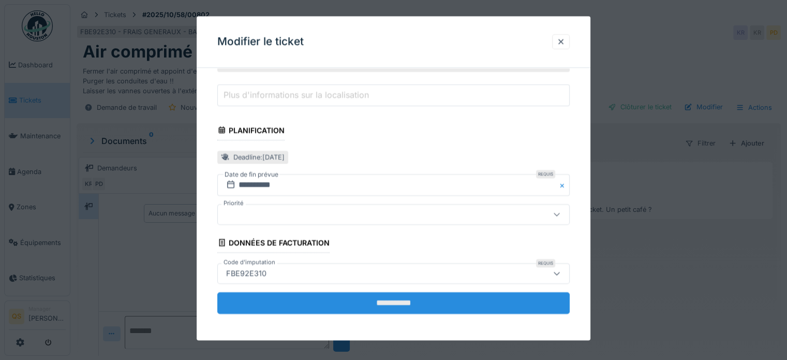
click at [315, 304] on input "**********" at bounding box center [393, 303] width 352 height 22
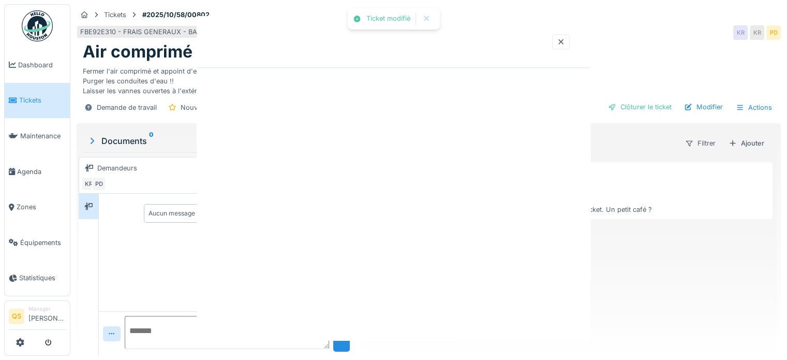
scroll to position [0, 0]
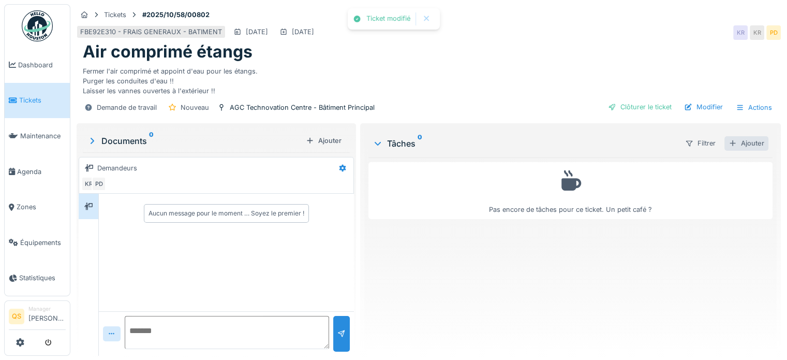
click at [738, 144] on div "Ajouter" at bounding box center [746, 143] width 44 height 14
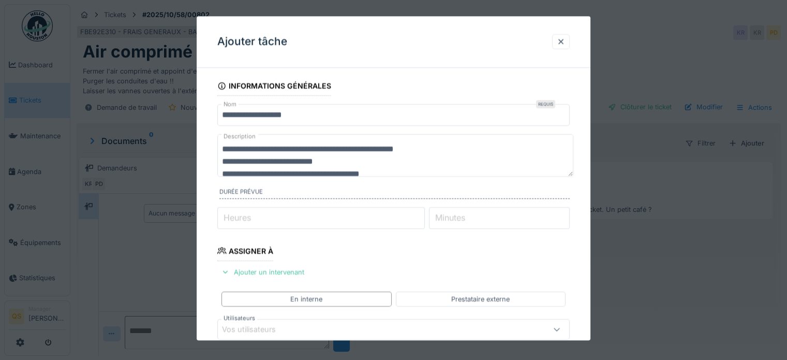
scroll to position [12, 0]
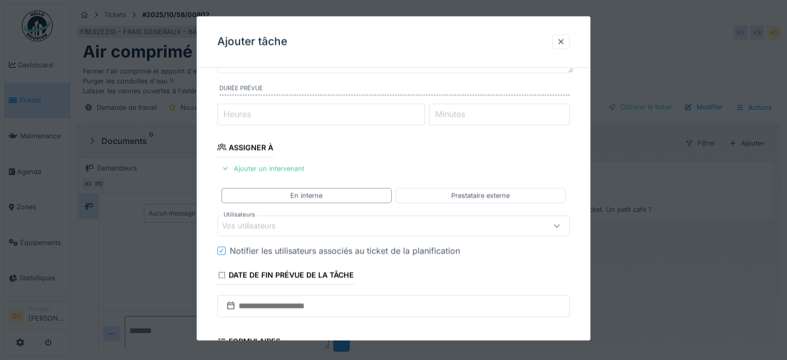
click at [298, 221] on div "Vos utilisateurs" at bounding box center [372, 225] width 300 height 11
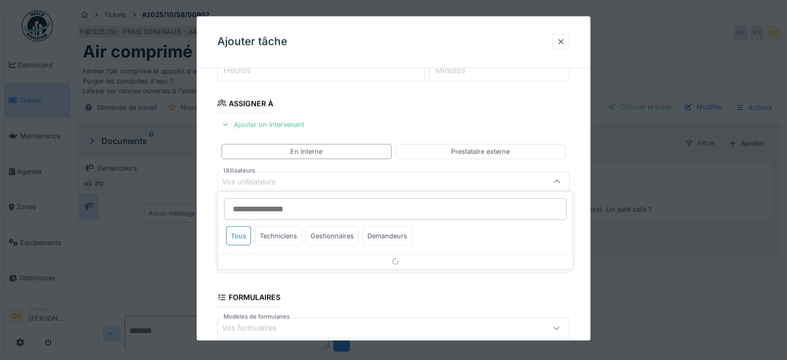
scroll to position [150, 0]
click at [290, 231] on div "Techniciens" at bounding box center [278, 235] width 47 height 19
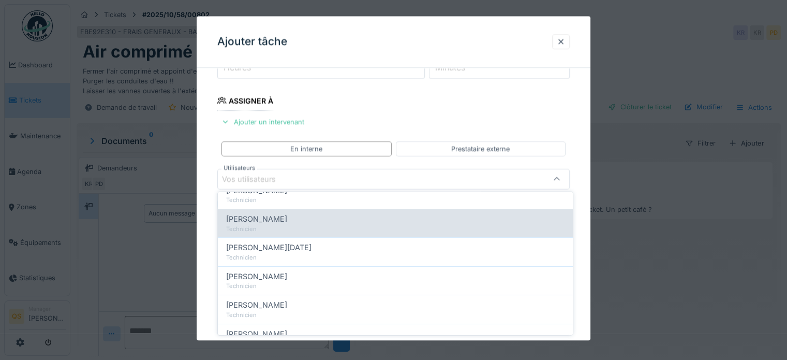
scroll to position [103, 0]
click at [290, 224] on div "Technicien" at bounding box center [395, 227] width 338 height 9
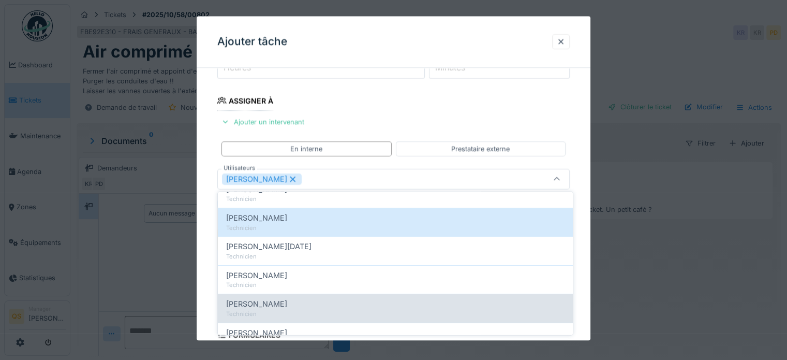
click at [282, 304] on div "Joël Ghysels" at bounding box center [395, 303] width 338 height 11
type input "*********"
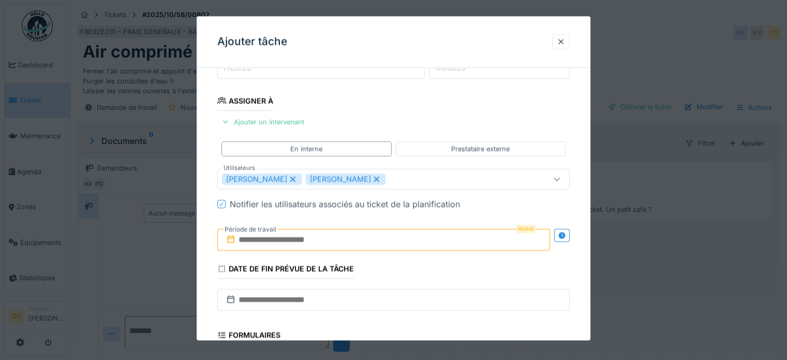
click at [210, 235] on div "**********" at bounding box center [394, 216] width 394 height 580
click at [268, 233] on label "Période de travail" at bounding box center [250, 228] width 54 height 11
click at [269, 242] on input "text" at bounding box center [383, 240] width 333 height 22
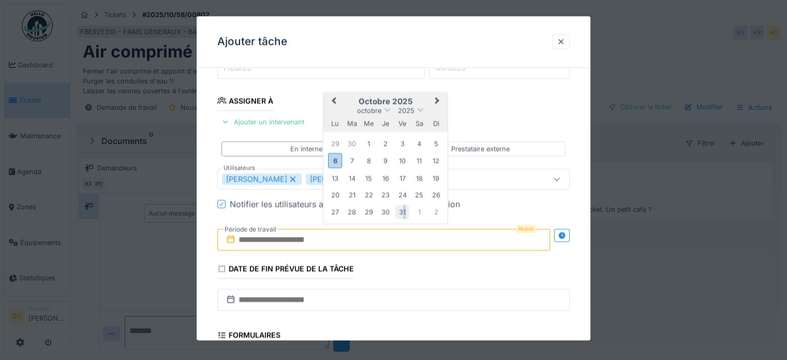
click at [404, 211] on div "31" at bounding box center [402, 212] width 14 height 14
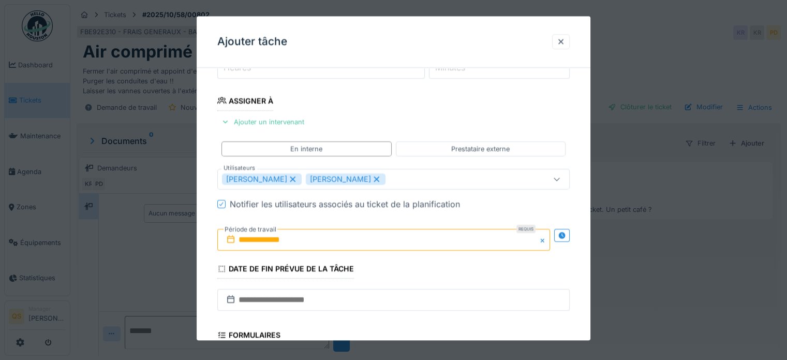
click at [203, 254] on div "**********" at bounding box center [394, 216] width 394 height 580
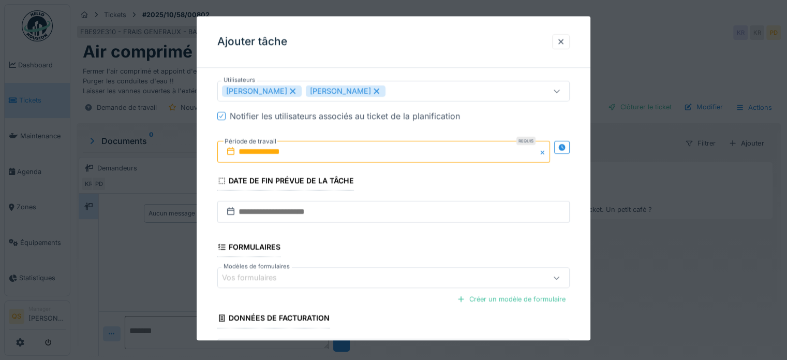
scroll to position [314, 0]
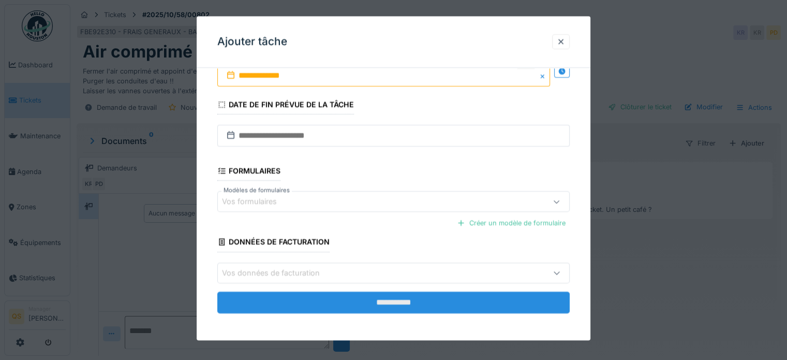
click at [367, 302] on input "**********" at bounding box center [393, 302] width 352 height 22
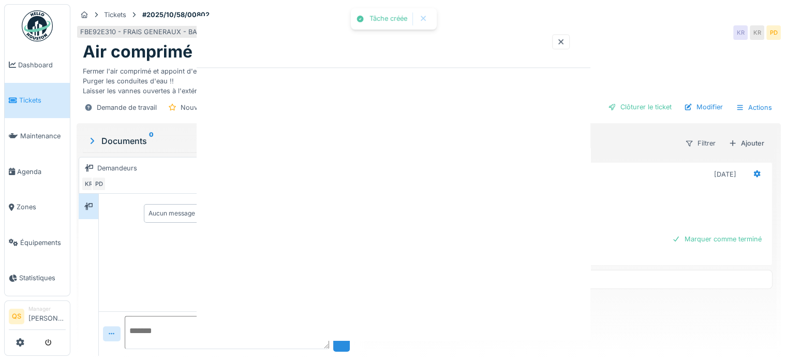
scroll to position [0, 0]
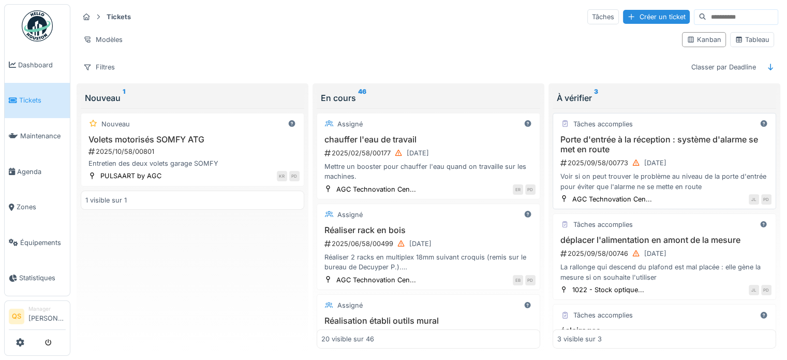
click at [706, 156] on div "2025/09/58/00773 [DATE]" at bounding box center [665, 162] width 212 height 13
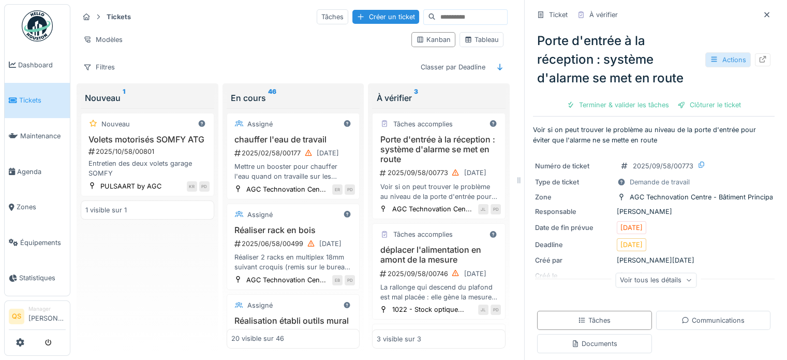
click at [723, 60] on div "Actions" at bounding box center [728, 59] width 46 height 15
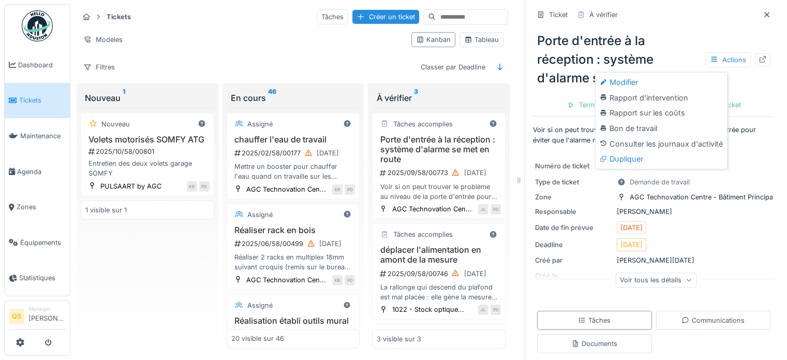
click at [679, 43] on div "Porte d'entrée à la réception : système d'alarme se met en route Actions" at bounding box center [654, 59] width 242 height 64
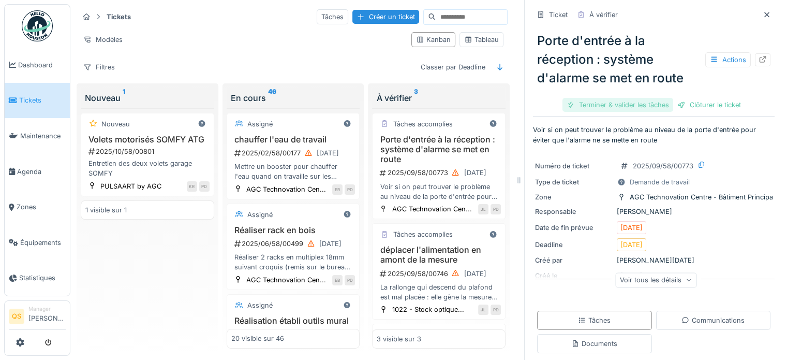
click at [626, 108] on div "Terminer & valider les tâches" at bounding box center [617, 105] width 111 height 14
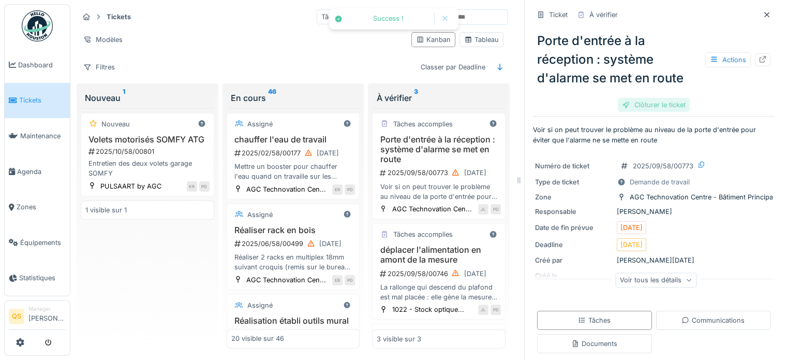
click at [655, 106] on div "Clôturer le ticket" at bounding box center [654, 105] width 72 height 14
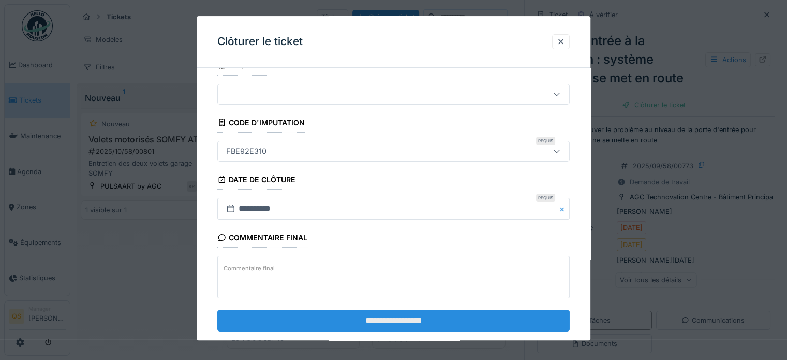
scroll to position [39, 0]
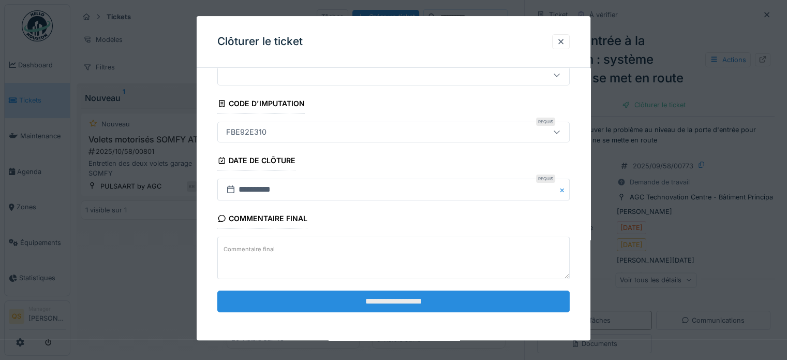
click at [459, 293] on input "**********" at bounding box center [393, 301] width 352 height 22
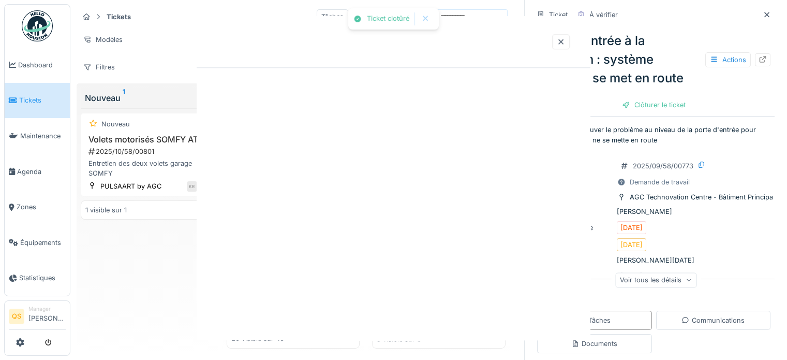
scroll to position [0, 0]
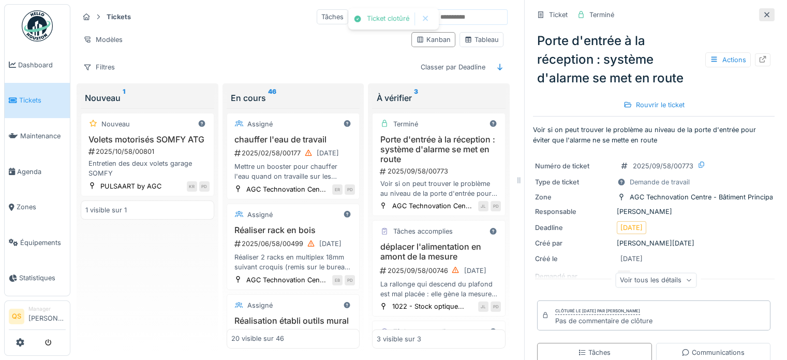
click at [763, 16] on icon at bounding box center [767, 14] width 8 height 7
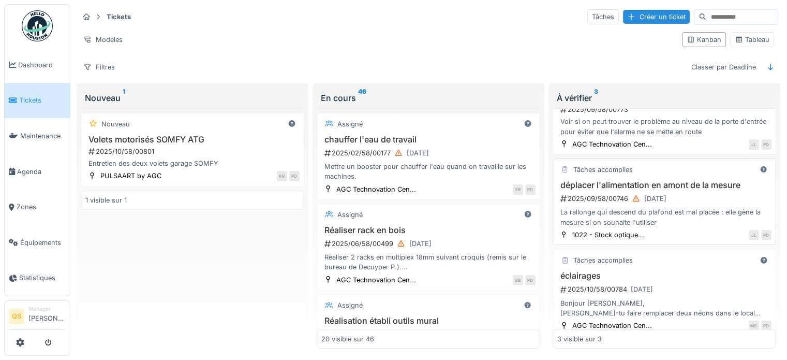
click at [626, 189] on div "déplacer l'alimentation en amont de la mesure 2025/09/58/00746 30/09/2025 La ra…" at bounding box center [664, 203] width 214 height 47
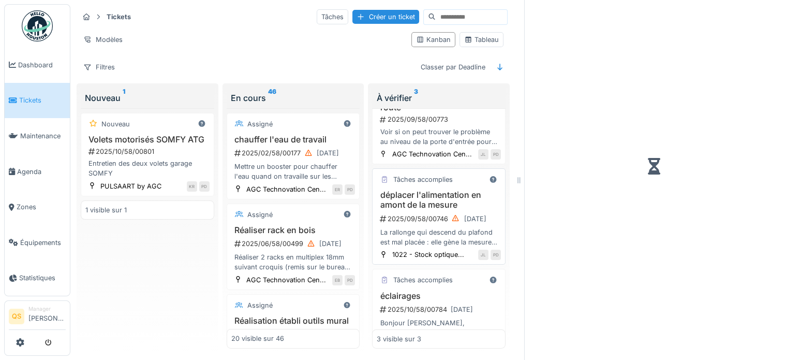
scroll to position [62, 0]
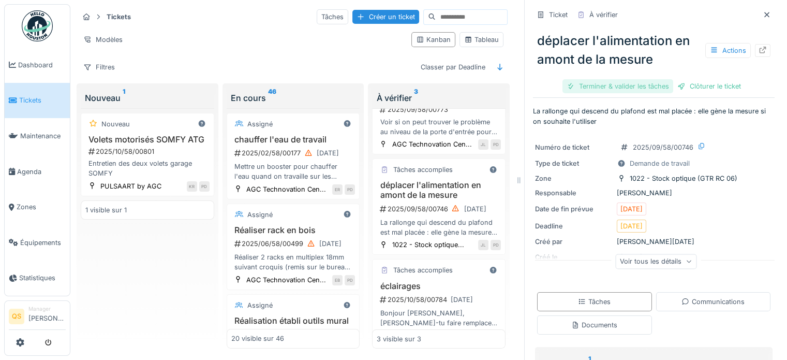
click at [633, 85] on div "Terminer & valider les tâches" at bounding box center [617, 86] width 111 height 14
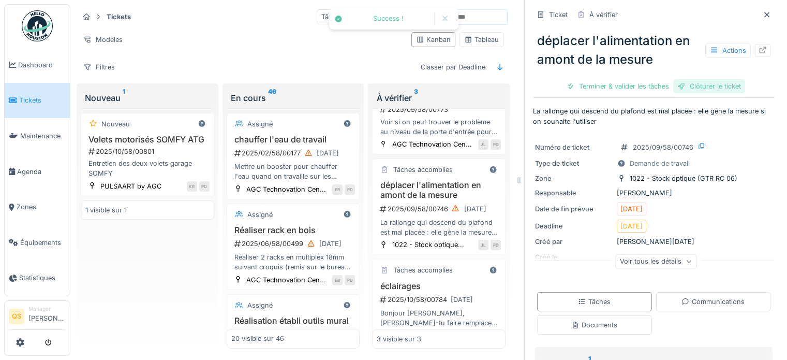
click at [689, 85] on div "déplacer l'alimentation en amont de la mesure Actions Terminer & valider les tâ…" at bounding box center [654, 59] width 242 height 72
click at [662, 86] on div "Clôturer le ticket" at bounding box center [654, 86] width 72 height 14
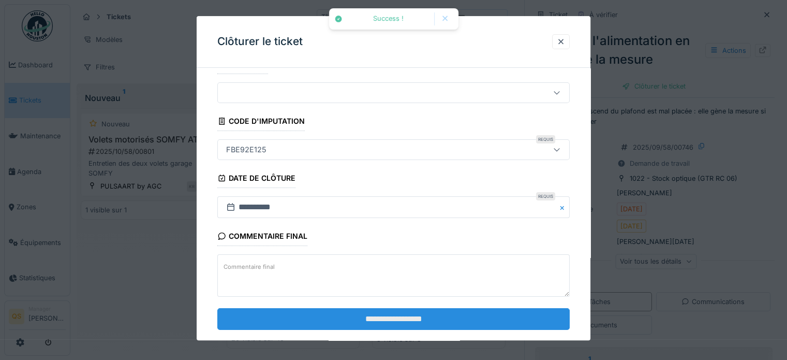
scroll to position [39, 0]
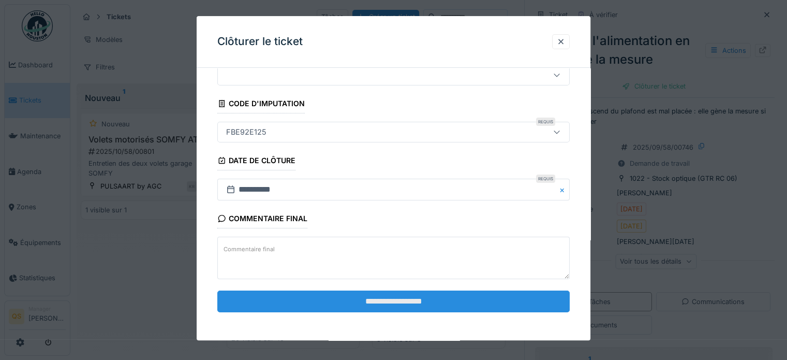
click at [437, 304] on input "**********" at bounding box center [393, 301] width 352 height 22
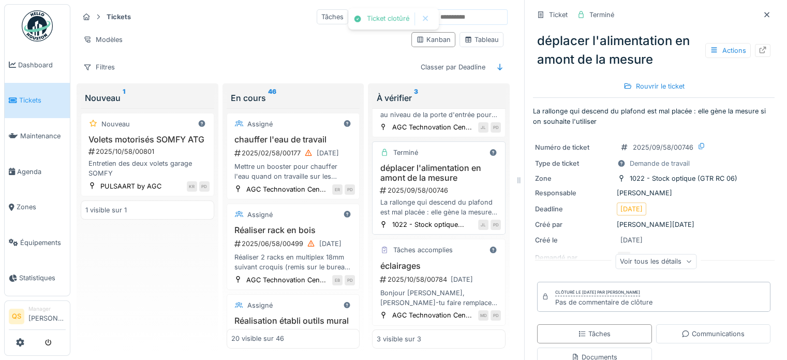
scroll to position [118, 0]
click at [423, 245] on div "Tâches accomplies éclairages 2025/10/58/00784 07/10/2025 Bonjour Philippe, Pour…" at bounding box center [438, 281] width 133 height 86
click at [415, 261] on div "éclairages 2025/10/58/00784 07/10/2025 Bonjour Philippe, Pourrais-tu faire remp…" at bounding box center [439, 284] width 124 height 47
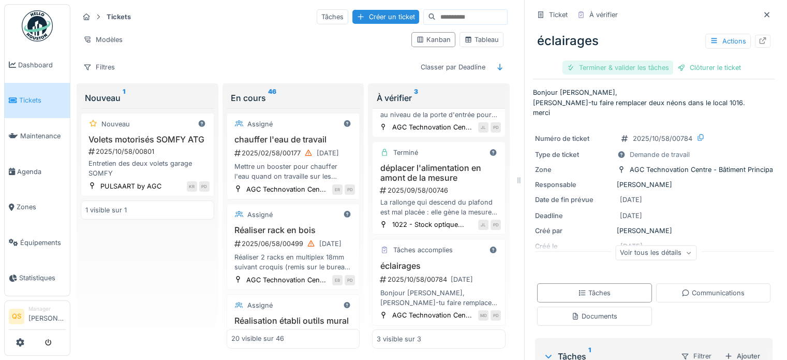
click at [588, 68] on div "Terminer & valider les tâches" at bounding box center [617, 68] width 111 height 14
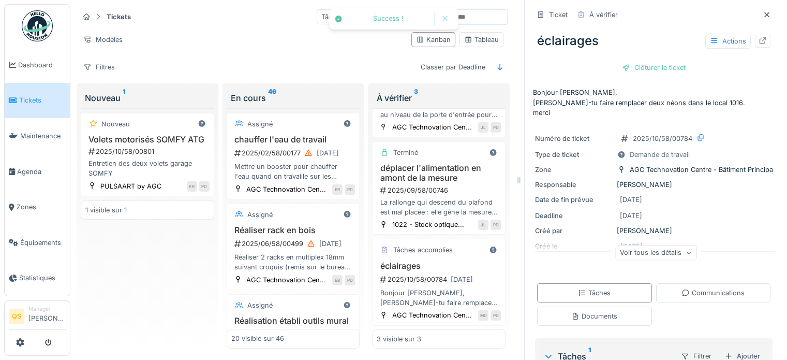
click at [658, 58] on div "éclairages Actions Clôturer le ticket" at bounding box center [654, 49] width 242 height 53
click at [656, 65] on div "Clôturer le ticket" at bounding box center [654, 68] width 72 height 14
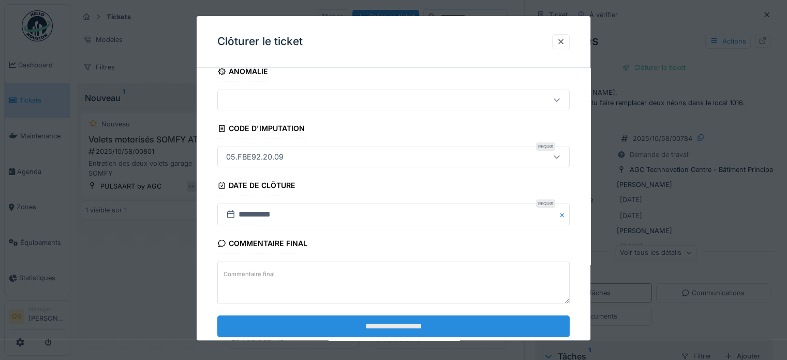
scroll to position [39, 0]
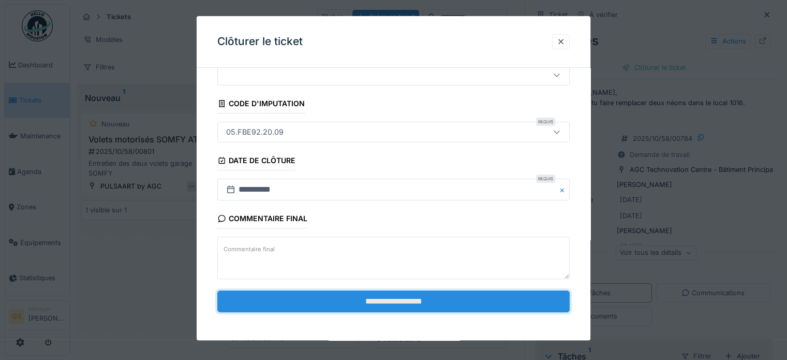
click at [425, 296] on input "**********" at bounding box center [393, 301] width 352 height 22
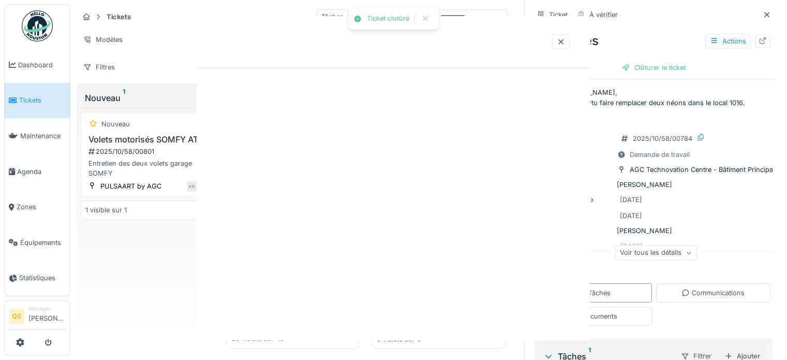
scroll to position [116, 0]
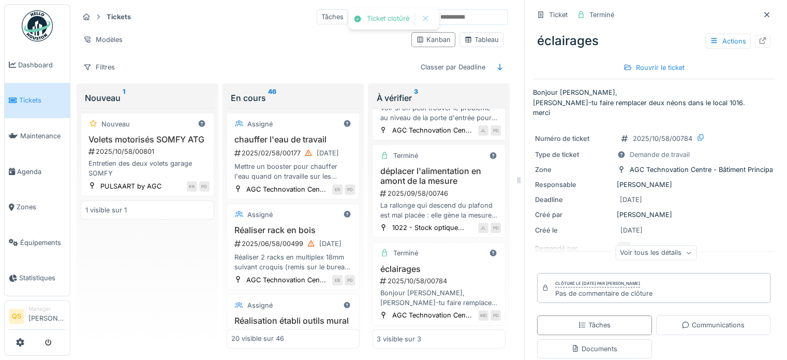
click at [764, 16] on icon at bounding box center [766, 14] width 5 height 5
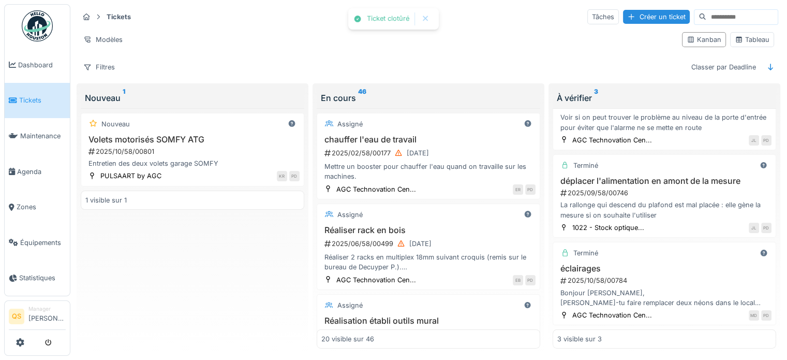
scroll to position [54, 0]
click at [30, 101] on span "Tickets" at bounding box center [42, 100] width 47 height 10
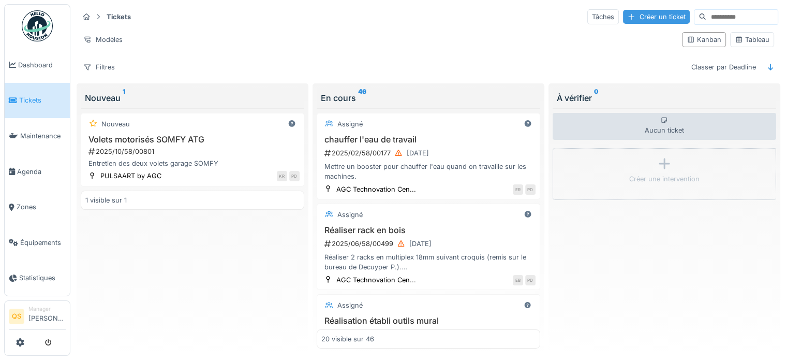
click at [623, 16] on div "Créer un ticket" at bounding box center [656, 17] width 67 height 14
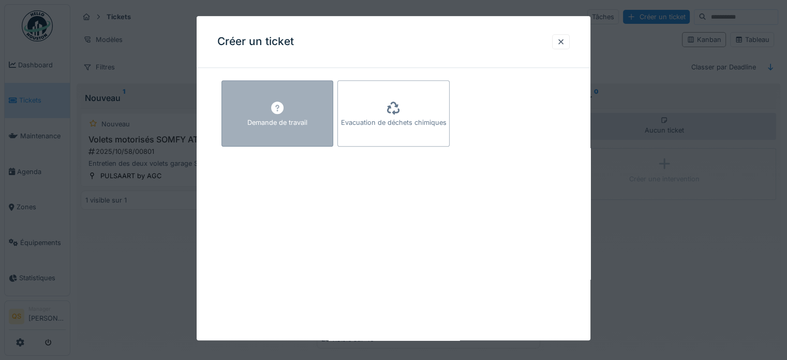
click at [296, 113] on div "Demande de travail" at bounding box center [277, 113] width 112 height 66
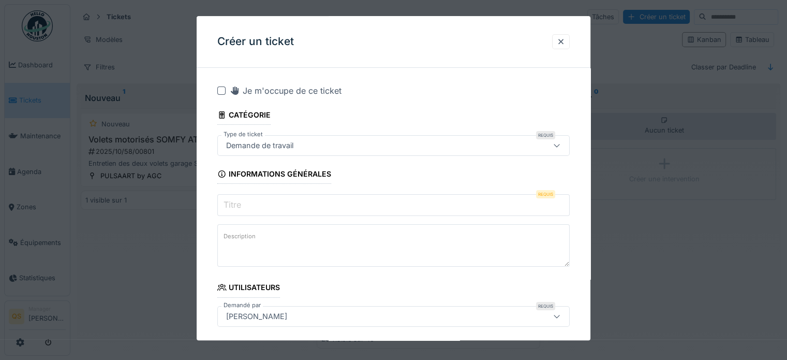
scroll to position [52, 0]
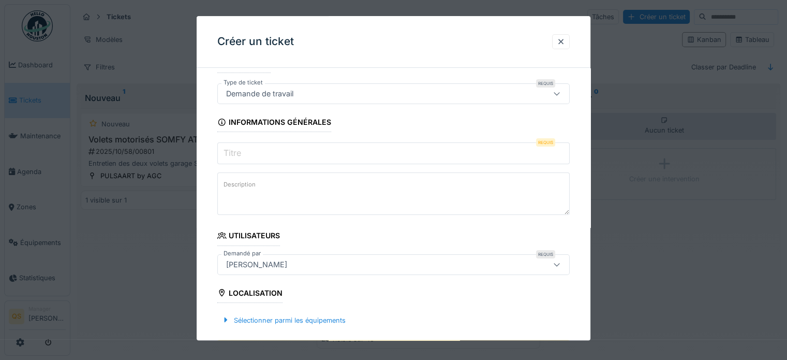
click at [285, 159] on input "Titre" at bounding box center [393, 153] width 352 height 22
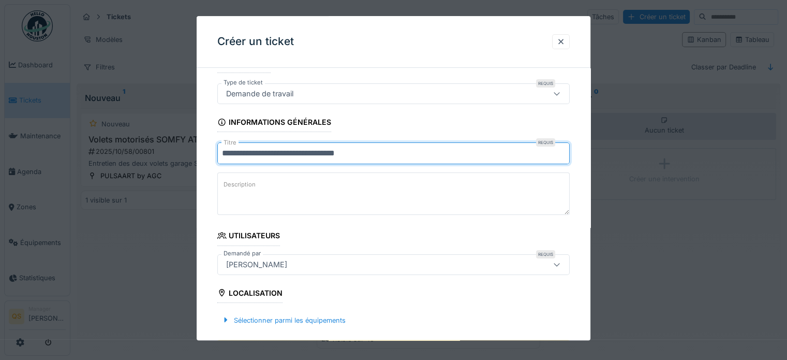
type input "**********"
click at [283, 184] on textarea "Description" at bounding box center [393, 193] width 352 height 42
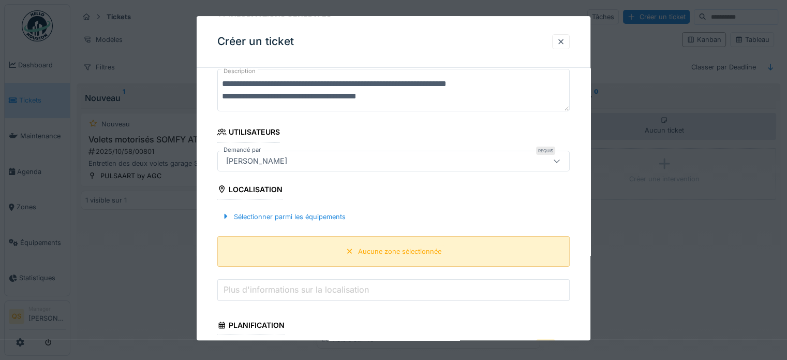
scroll to position [259, 0]
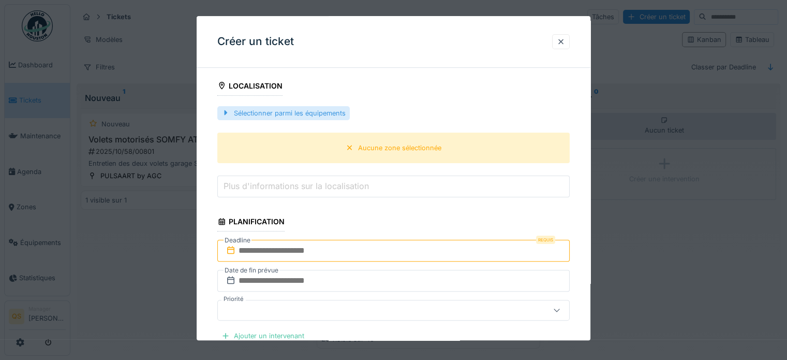
type textarea "**********"
click at [252, 115] on div "Sélectionner parmi les équipements" at bounding box center [283, 113] width 132 height 14
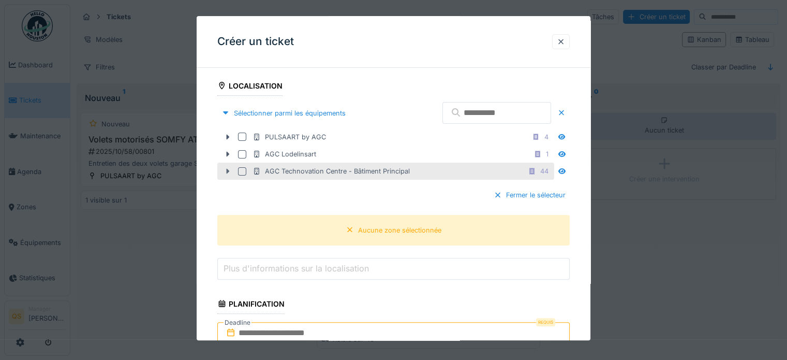
click at [229, 171] on icon at bounding box center [227, 171] width 8 height 7
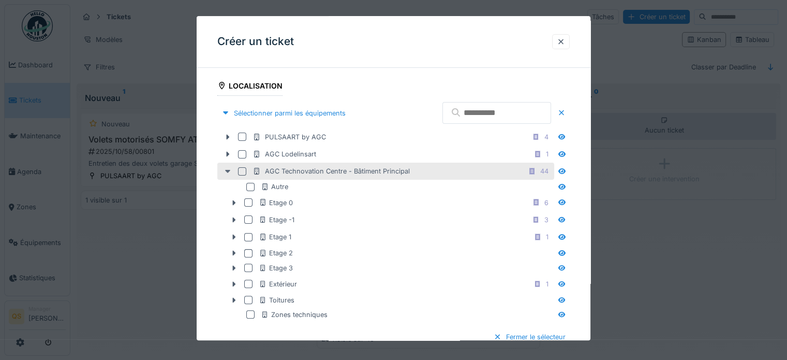
scroll to position [310, 0]
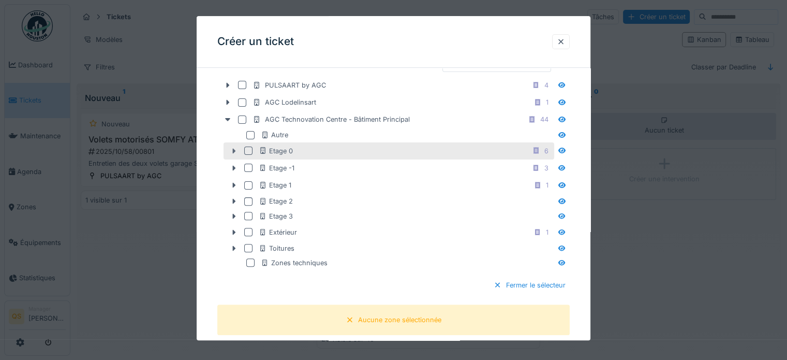
click at [233, 150] on icon at bounding box center [234, 150] width 3 height 5
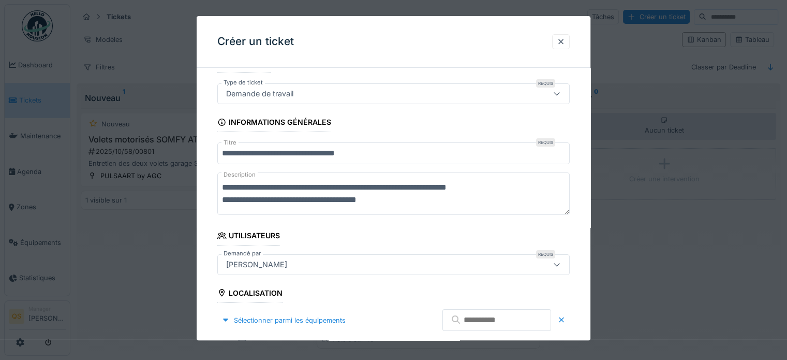
scroll to position [207, 0]
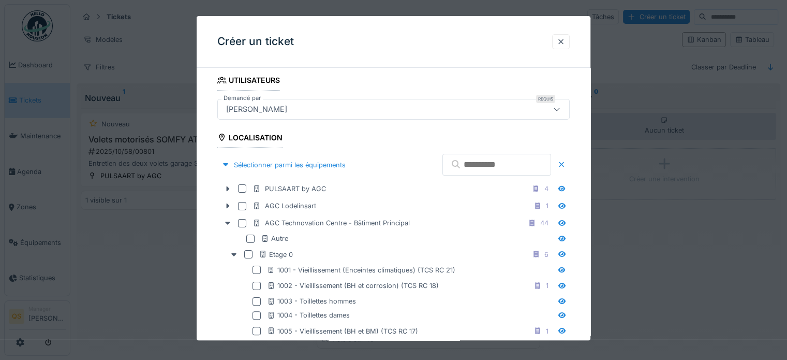
click at [457, 159] on input "text" at bounding box center [496, 165] width 109 height 22
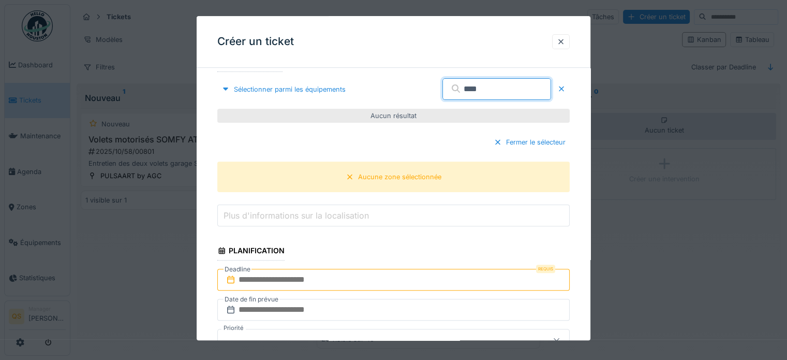
scroll to position [259, 0]
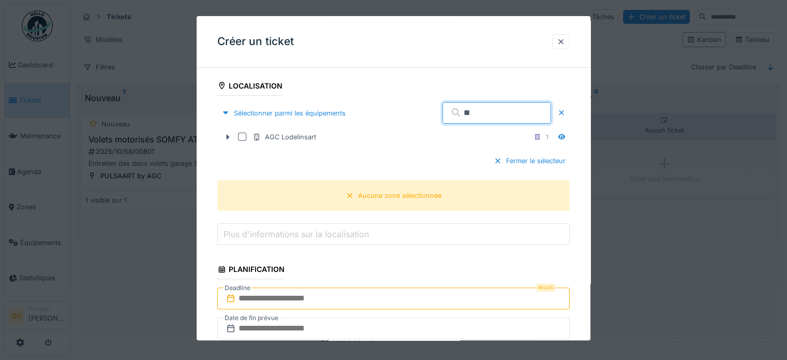
type input "*"
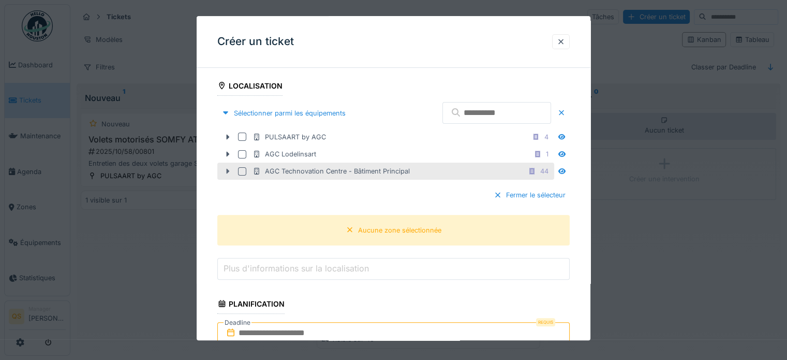
click at [225, 173] on div at bounding box center [227, 171] width 17 height 11
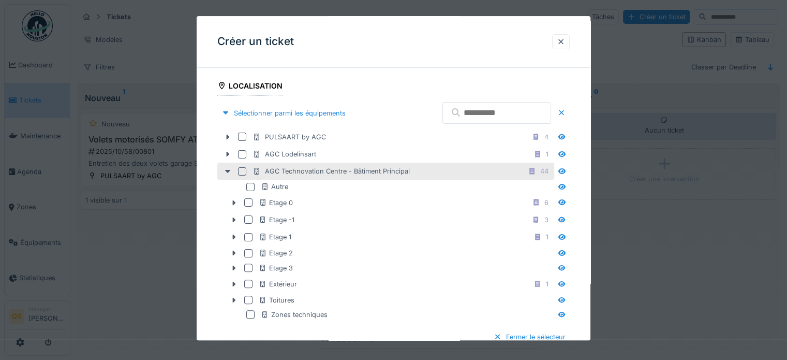
scroll to position [310, 0]
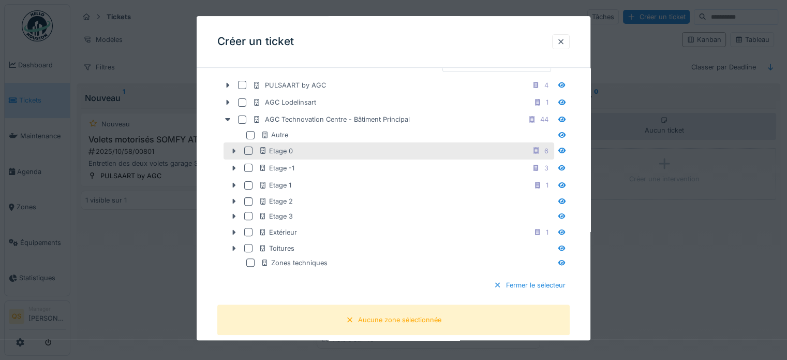
click at [235, 152] on icon at bounding box center [234, 150] width 8 height 7
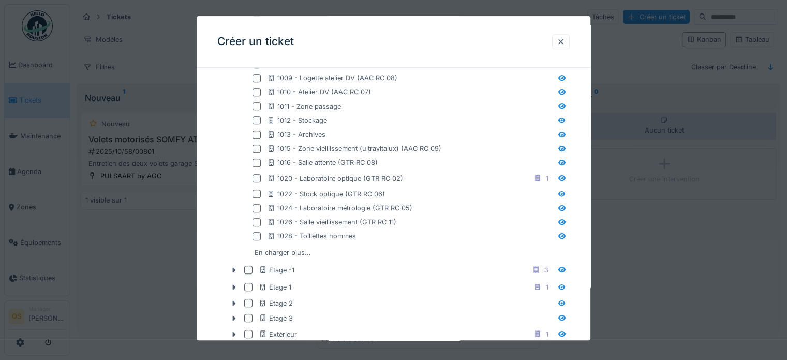
scroll to position [569, 0]
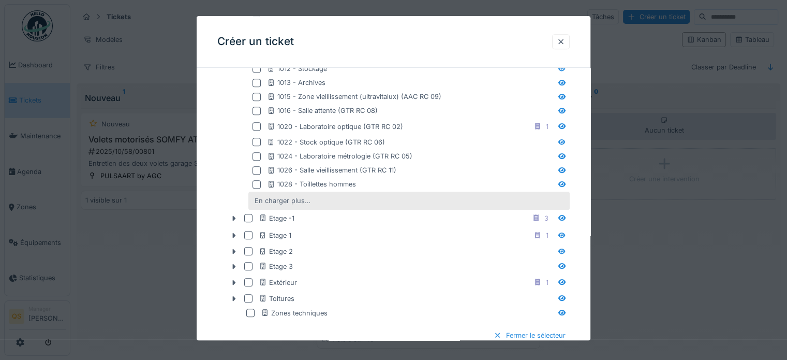
click at [260, 200] on div "En charger plus…" at bounding box center [282, 200] width 64 height 14
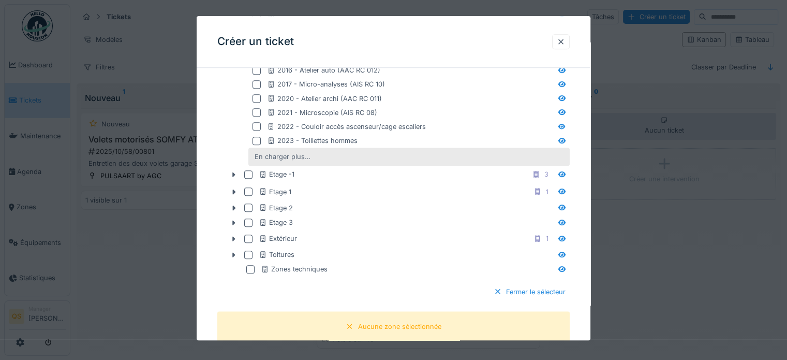
scroll to position [879, 0]
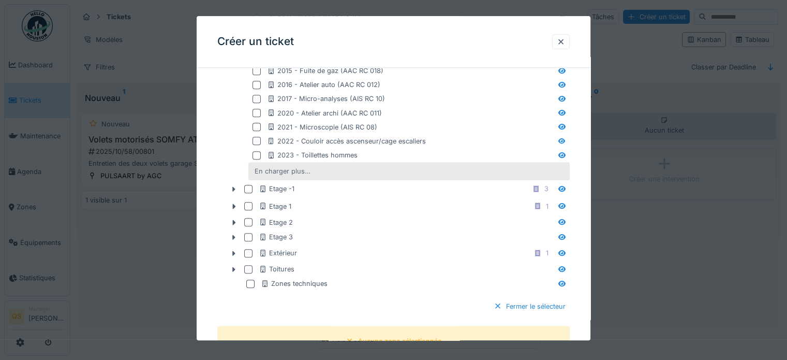
click at [297, 170] on div "En charger plus…" at bounding box center [282, 172] width 64 height 14
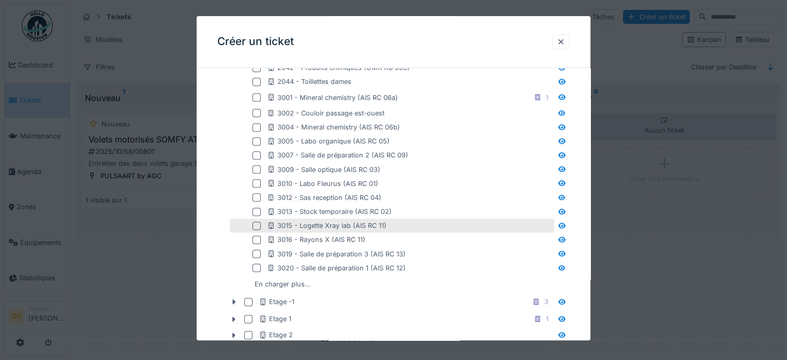
scroll to position [1035, 0]
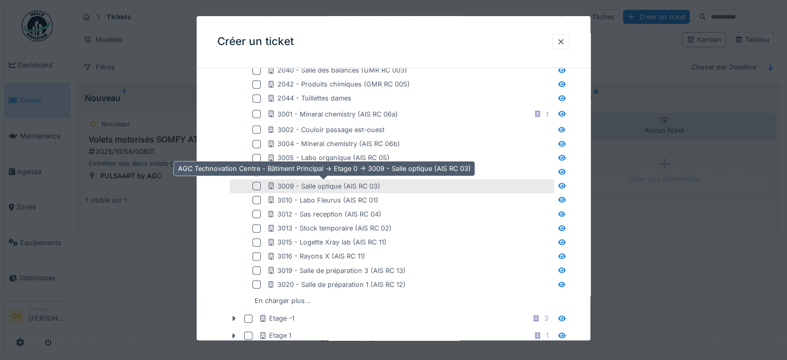
click at [317, 187] on div "3009 - Salle optique (AIS RC 03)" at bounding box center [323, 186] width 113 height 10
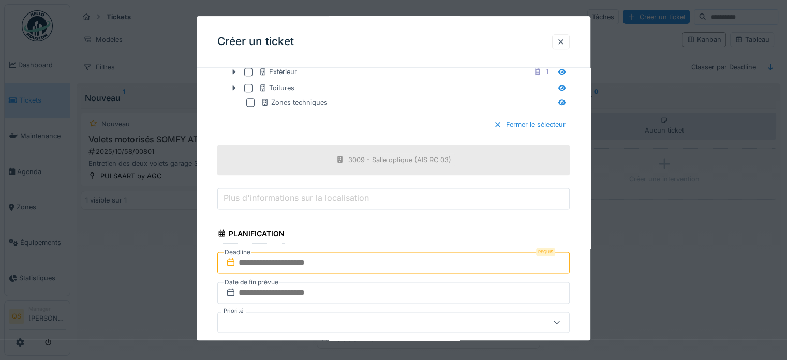
scroll to position [1448, 0]
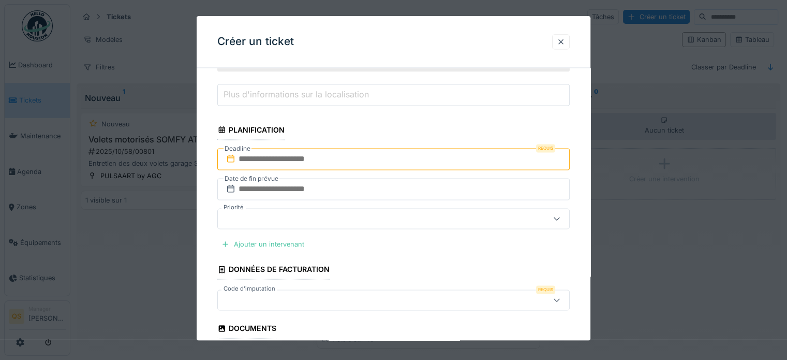
click at [281, 157] on input "text" at bounding box center [393, 159] width 352 height 22
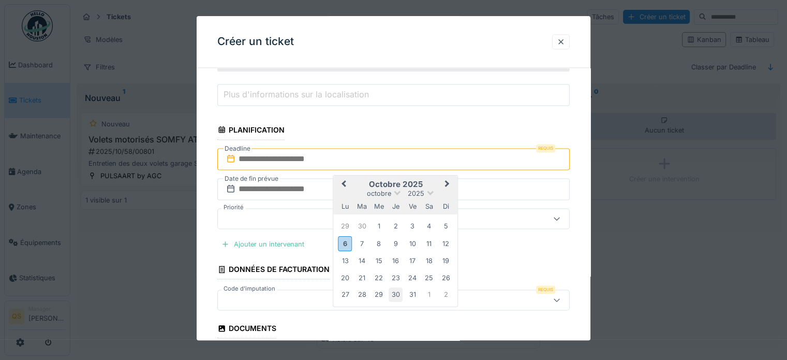
click at [396, 293] on div "30" at bounding box center [396, 294] width 14 height 14
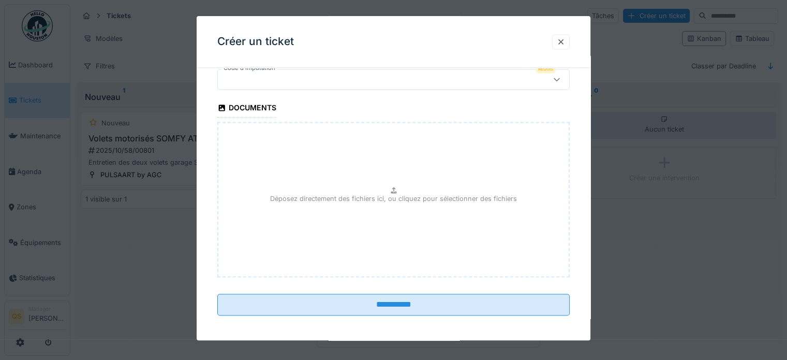
scroll to position [9, 0]
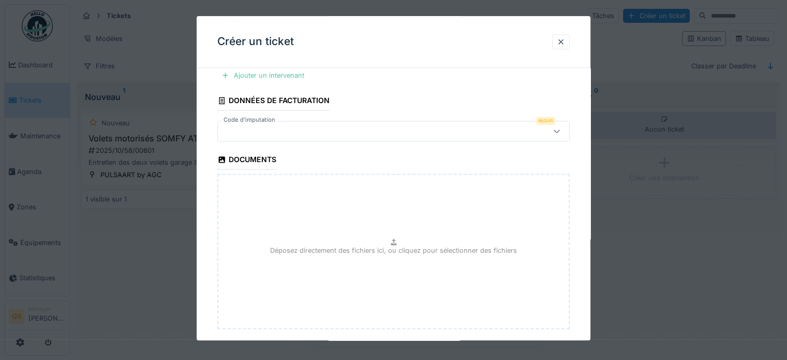
click at [275, 128] on div at bounding box center [372, 130] width 300 height 11
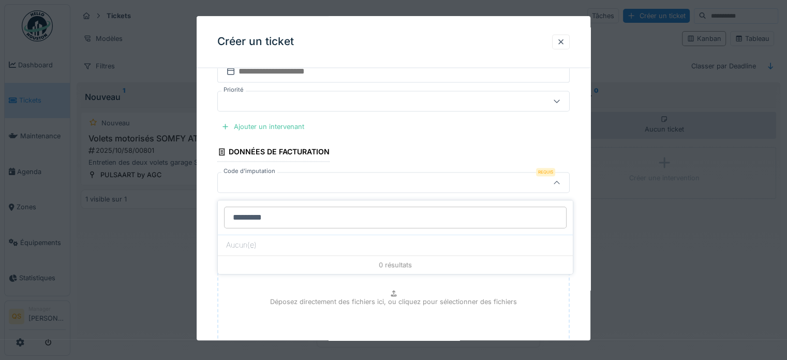
click at [258, 208] on input "*********" at bounding box center [395, 217] width 342 height 22
drag, startPoint x: 292, startPoint y: 208, endPoint x: 281, endPoint y: 209, distance: 10.4
click at [281, 209] on input "*********" at bounding box center [395, 217] width 342 height 22
drag, startPoint x: 281, startPoint y: 209, endPoint x: 256, endPoint y: 211, distance: 25.4
click at [256, 211] on input "*********" at bounding box center [395, 217] width 342 height 22
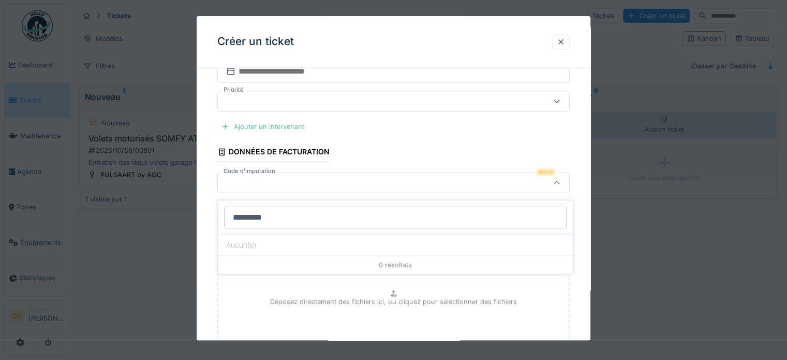
click at [258, 211] on input "*********" at bounding box center [395, 217] width 342 height 22
type input "**********"
drag, startPoint x: 317, startPoint y: 210, endPoint x: 215, endPoint y: 205, distance: 102.0
click at [215, 205] on body "Dashboard Tickets Maintenance Agenda Zones Équipements Statistiques QS Manager …" at bounding box center [393, 179] width 787 height 360
drag, startPoint x: 296, startPoint y: 211, endPoint x: 214, endPoint y: 211, distance: 82.8
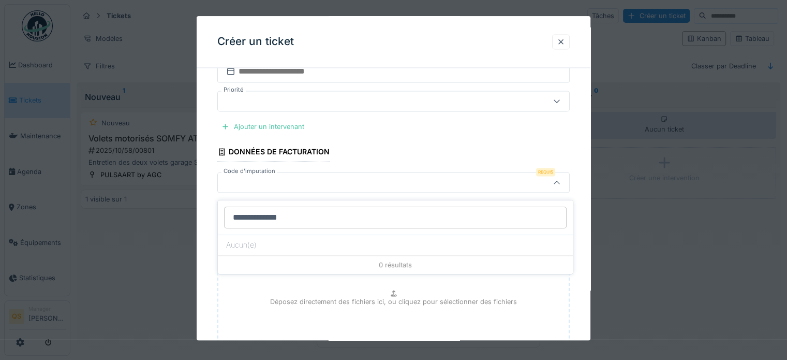
click at [214, 211] on body "Dashboard Tickets Maintenance Agenda Zones Équipements Statistiques QS Manager …" at bounding box center [393, 179] width 787 height 360
drag, startPoint x: 305, startPoint y: 208, endPoint x: 223, endPoint y: 210, distance: 81.7
click at [223, 210] on div "**********" at bounding box center [395, 217] width 355 height 34
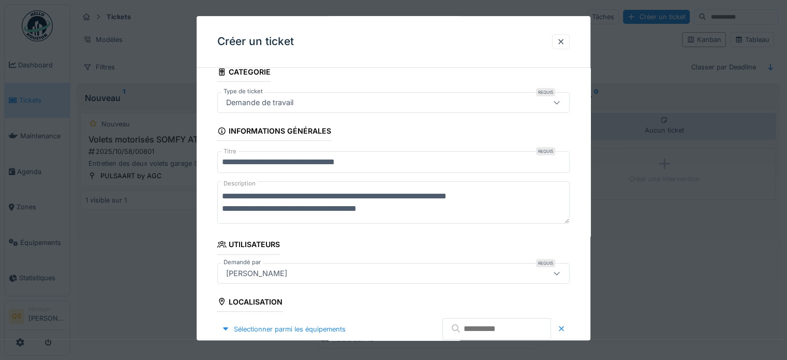
scroll to position [0, 0]
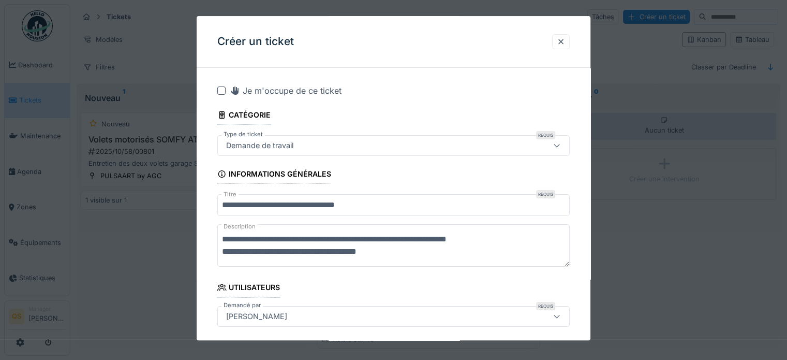
click at [414, 252] on textarea "**********" at bounding box center [393, 245] width 352 height 42
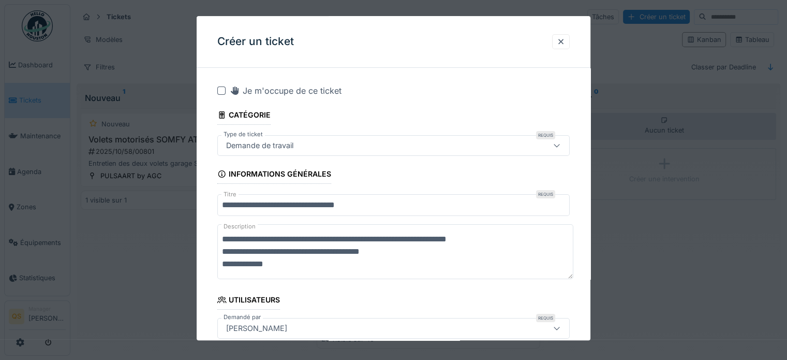
paste textarea "**********"
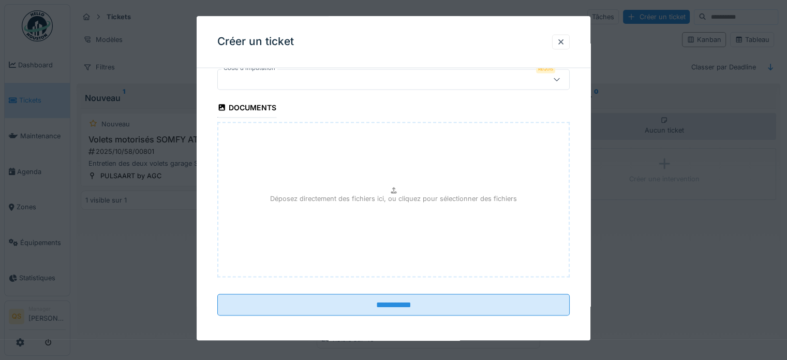
scroll to position [1526, 0]
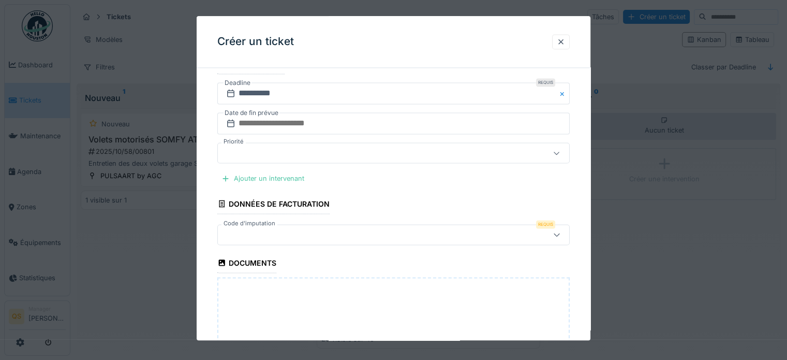
type textarea "**********"
click at [286, 229] on div at bounding box center [372, 234] width 300 height 11
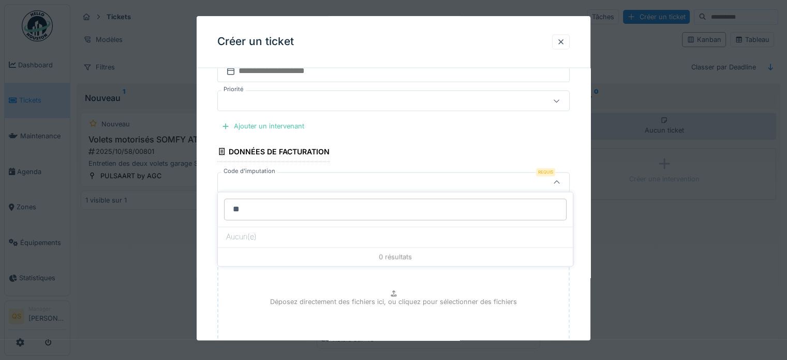
type input "*"
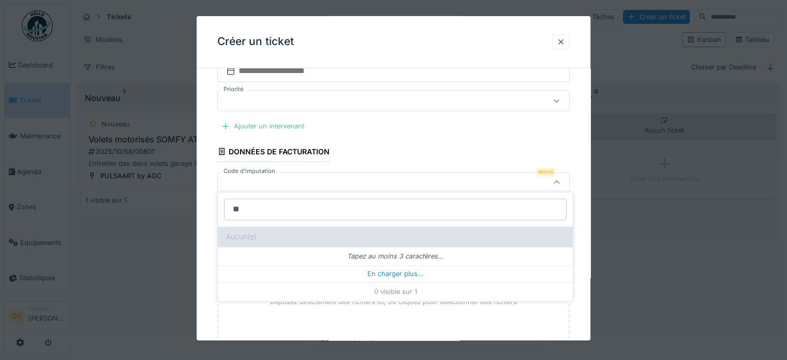
type input "*"
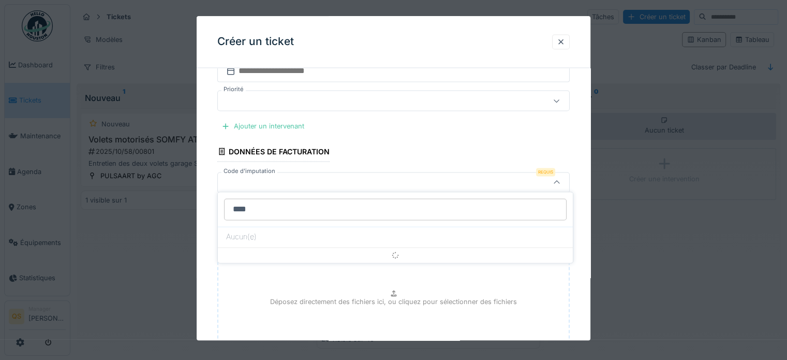
click at [228, 208] on input "****" at bounding box center [395, 209] width 342 height 22
click at [278, 206] on input "******" at bounding box center [395, 209] width 342 height 22
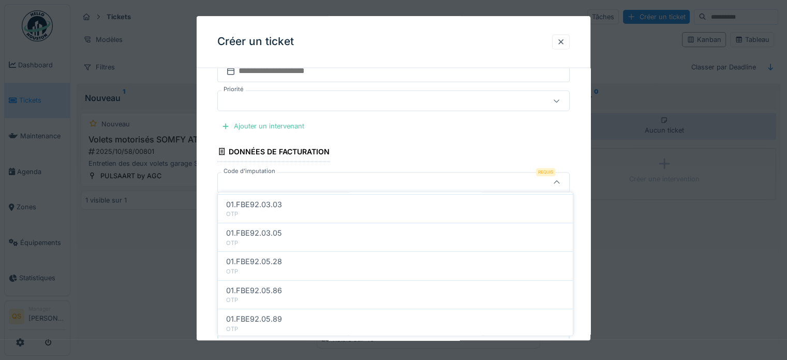
scroll to position [362, 0]
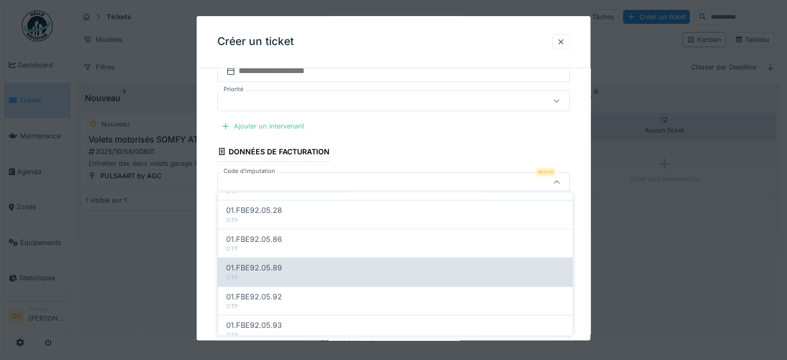
type input "**********"
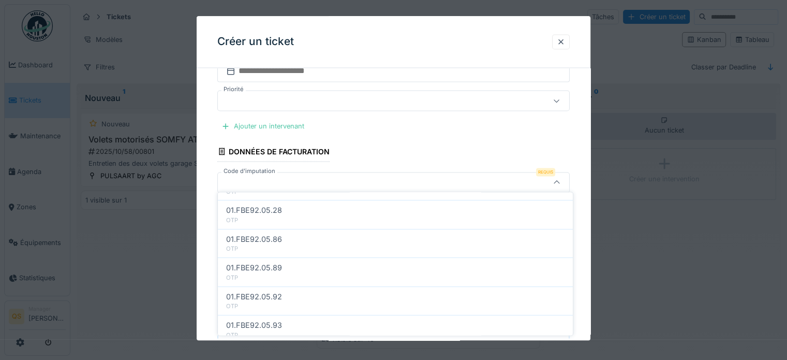
click at [283, 270] on div "01.FBE92.05.89" at bounding box center [395, 267] width 338 height 11
type input "**"
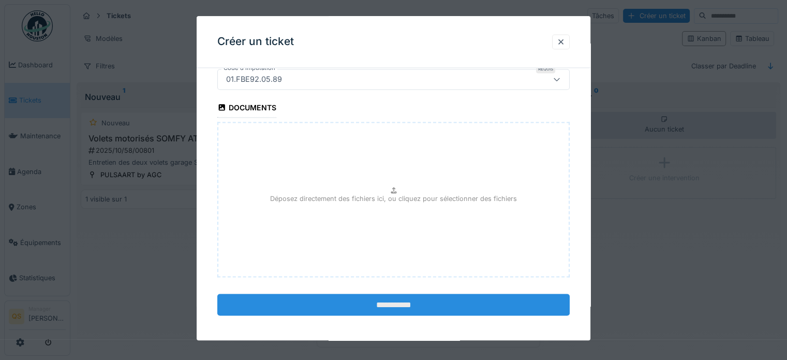
scroll to position [9, 0]
click at [354, 300] on input "**********" at bounding box center [393, 304] width 352 height 22
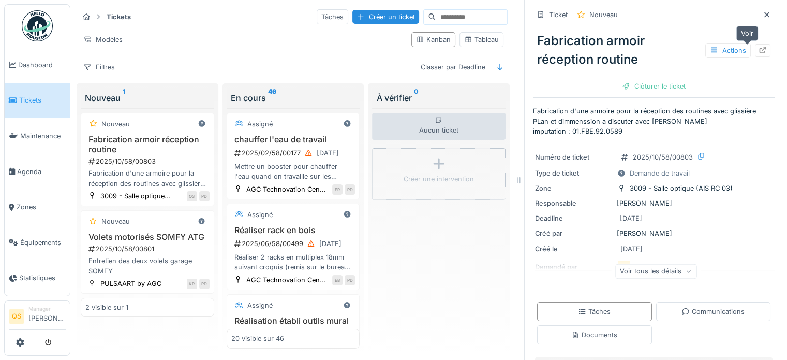
click at [758, 51] on icon at bounding box center [762, 50] width 8 height 7
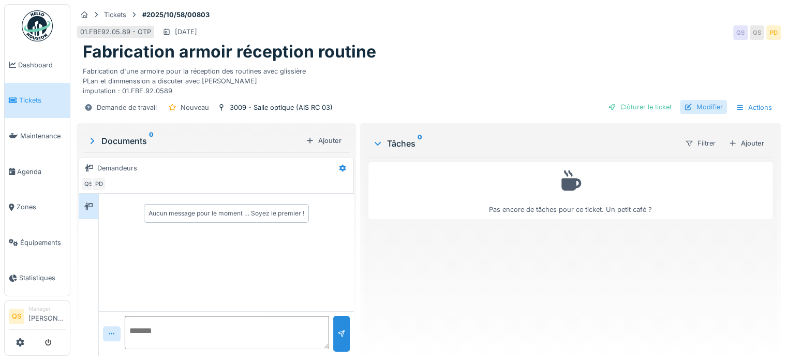
click at [711, 108] on div "Modifier" at bounding box center [703, 107] width 47 height 14
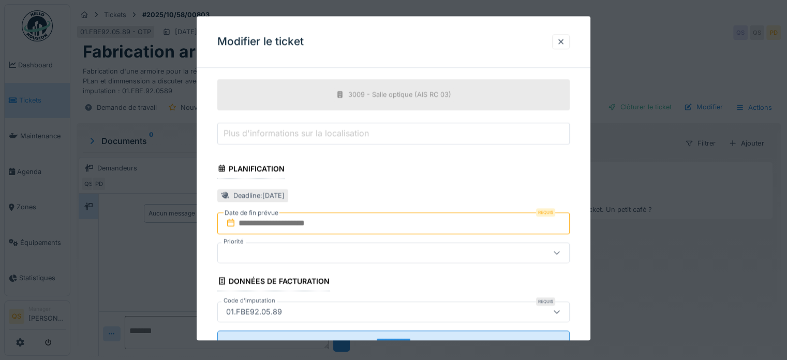
scroll to position [379, 0]
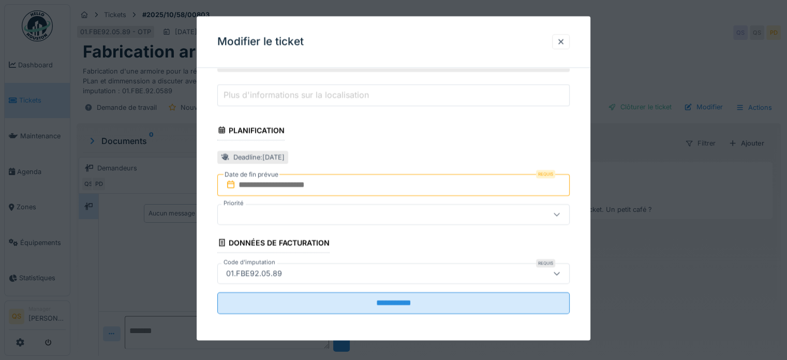
click at [352, 181] on input "text" at bounding box center [393, 185] width 352 height 22
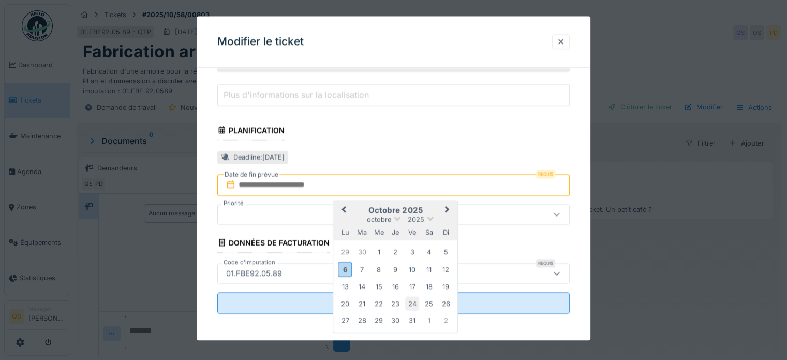
scroll to position [8, 0]
click at [398, 321] on div "30" at bounding box center [396, 320] width 14 height 14
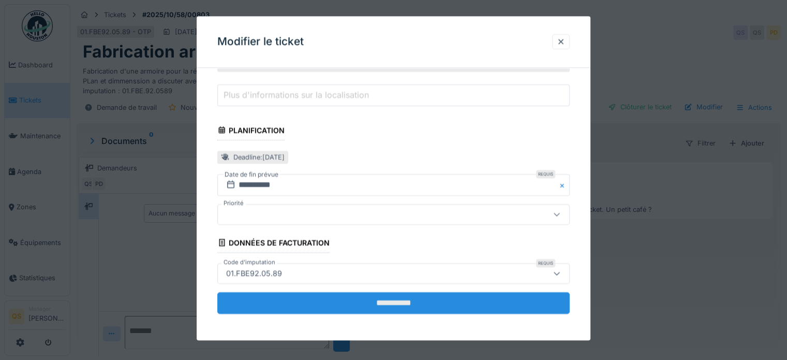
click at [401, 306] on input "**********" at bounding box center [393, 303] width 352 height 22
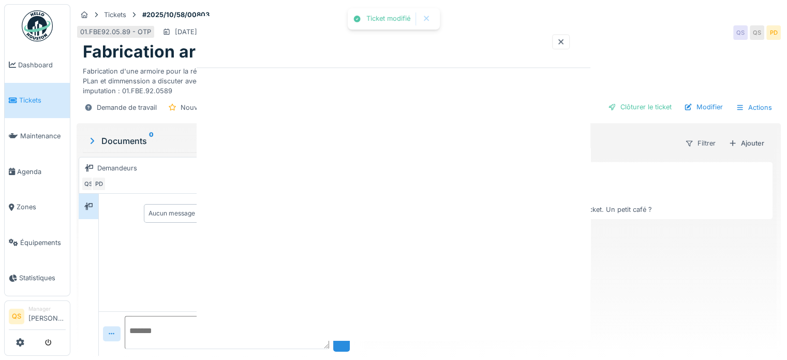
scroll to position [0, 0]
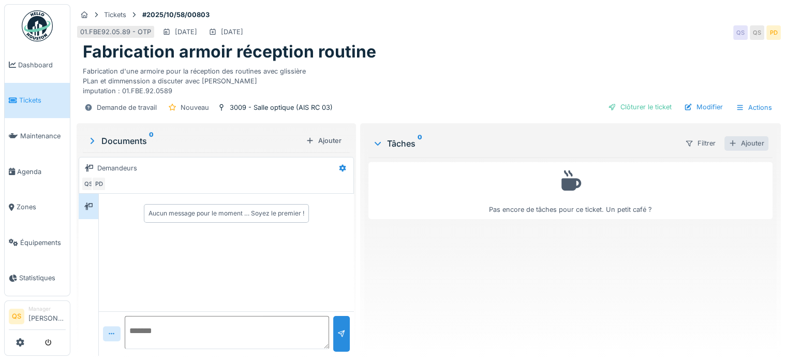
click at [746, 136] on div "Ajouter" at bounding box center [746, 143] width 44 height 14
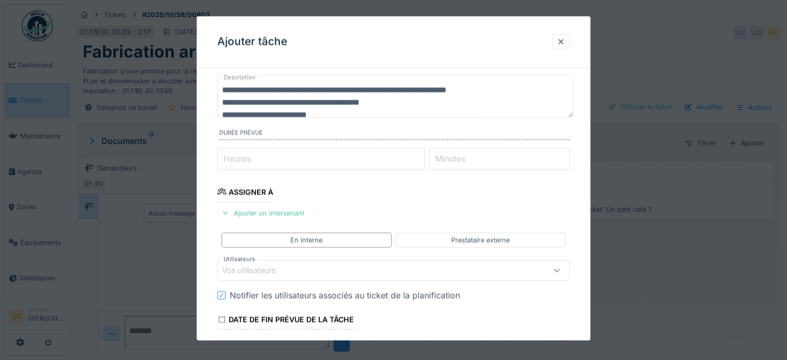
scroll to position [103, 0]
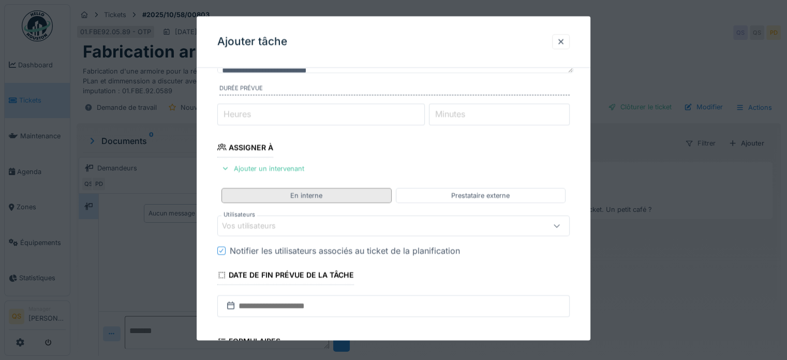
click at [307, 197] on div "En interne" at bounding box center [306, 195] width 32 height 10
click at [271, 231] on div "Vos utilisateurs" at bounding box center [393, 225] width 352 height 21
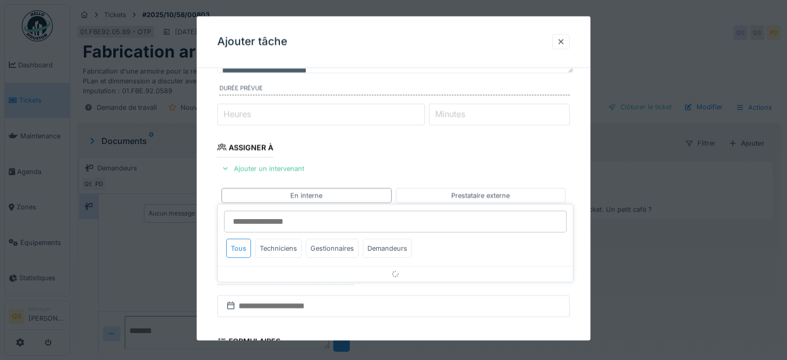
scroll to position [150, 0]
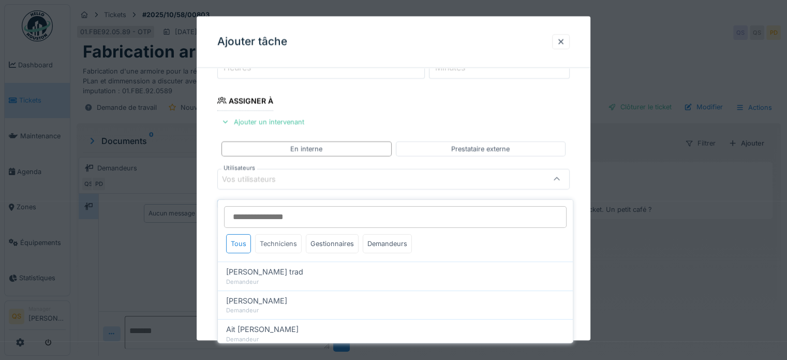
click at [285, 240] on div "Techniciens" at bounding box center [278, 243] width 47 height 19
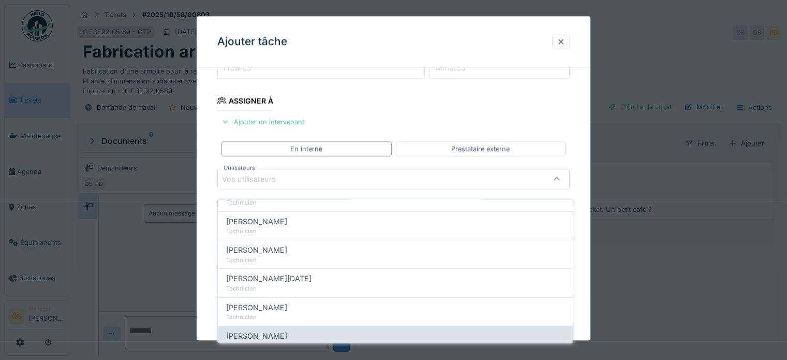
scroll to position [103, 0]
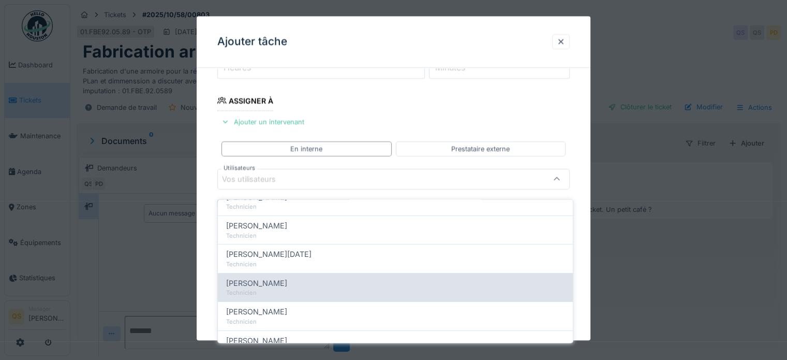
click at [281, 288] on div "Technicien" at bounding box center [395, 292] width 338 height 9
type input "****"
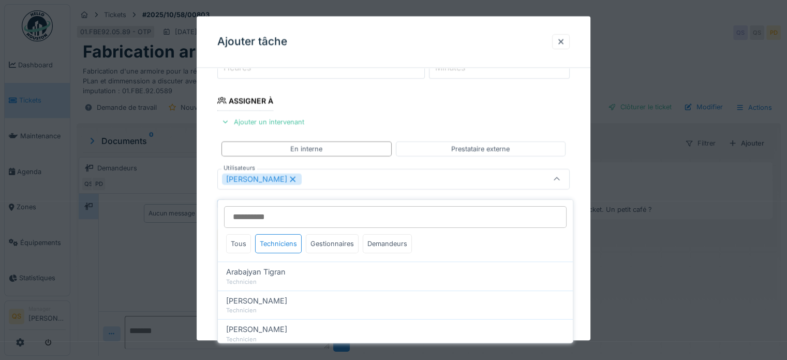
click at [207, 251] on div "**********" at bounding box center [394, 216] width 394 height 580
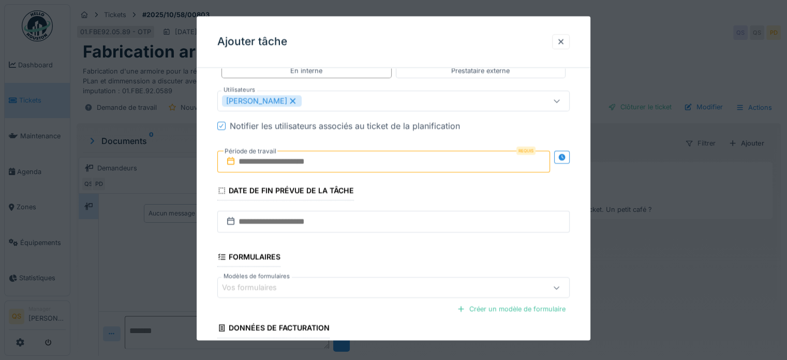
scroll to position [305, 0]
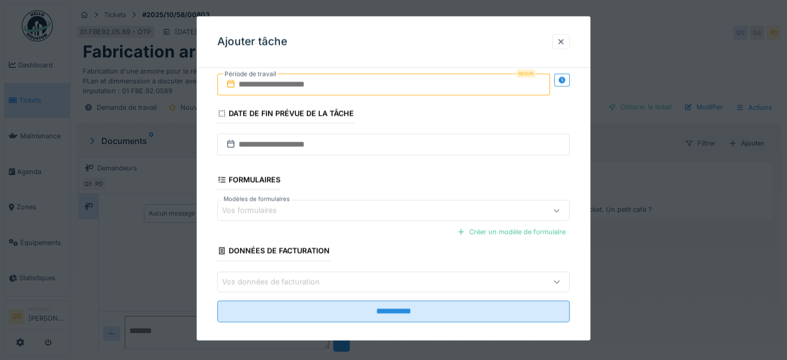
click at [297, 82] on input "text" at bounding box center [383, 84] width 333 height 22
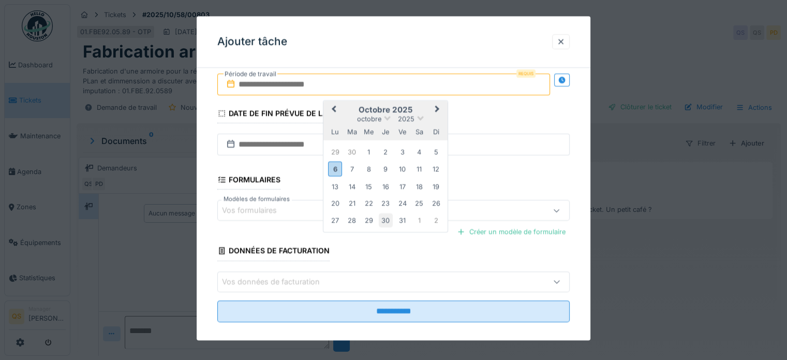
click at [389, 223] on div "30" at bounding box center [386, 220] width 14 height 14
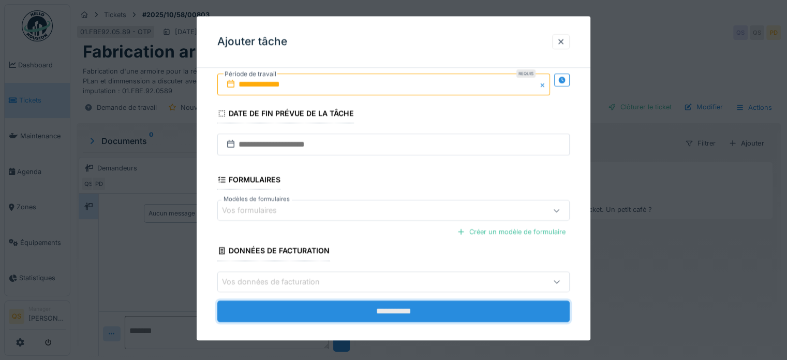
click at [404, 308] on input "**********" at bounding box center [393, 311] width 352 height 22
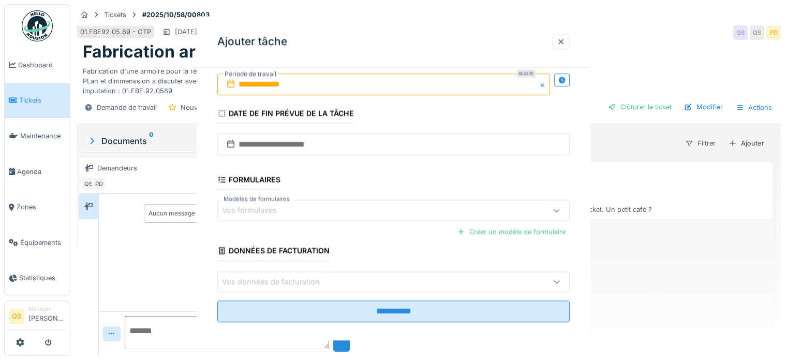
scroll to position [0, 0]
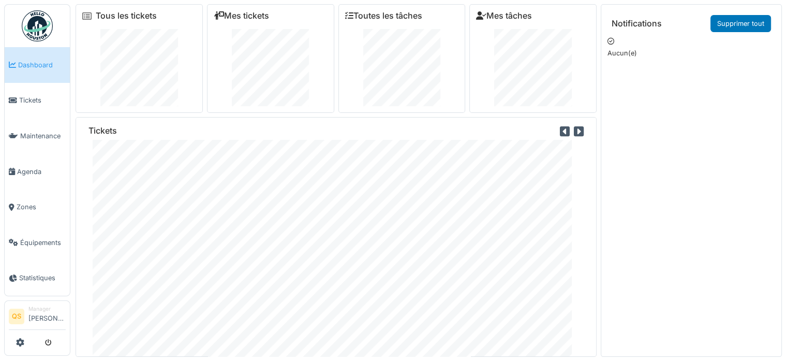
scroll to position [38, 0]
click at [29, 102] on span "Tickets" at bounding box center [42, 100] width 47 height 10
